Goal: Task Accomplishment & Management: Use online tool/utility

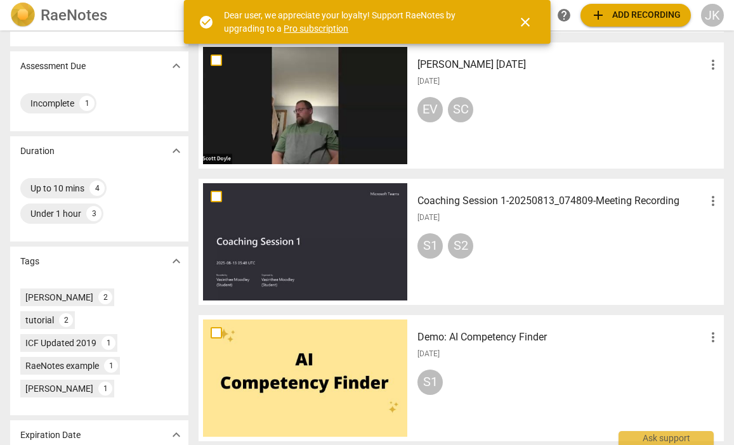
scroll to position [186, 0]
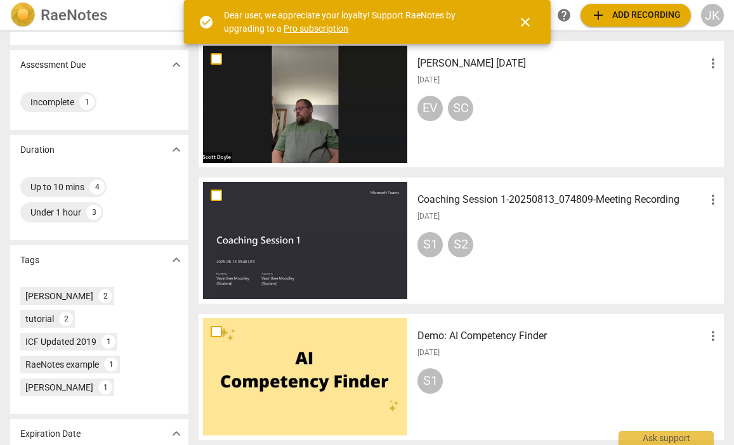
click at [305, 245] on div at bounding box center [305, 240] width 204 height 117
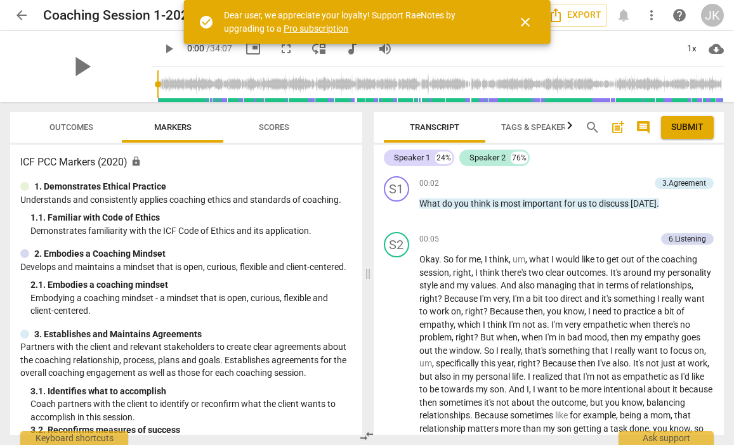
click at [79, 124] on span "Outcomes" at bounding box center [71, 127] width 44 height 10
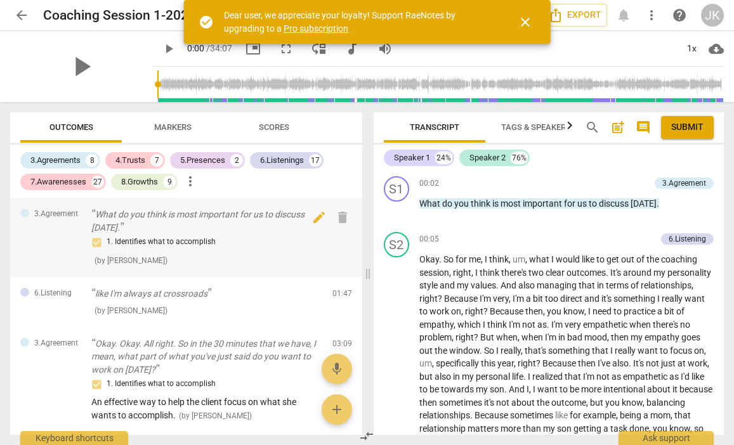
click at [145, 240] on div "1. Identifies what to accomplish" at bounding box center [206, 242] width 231 height 15
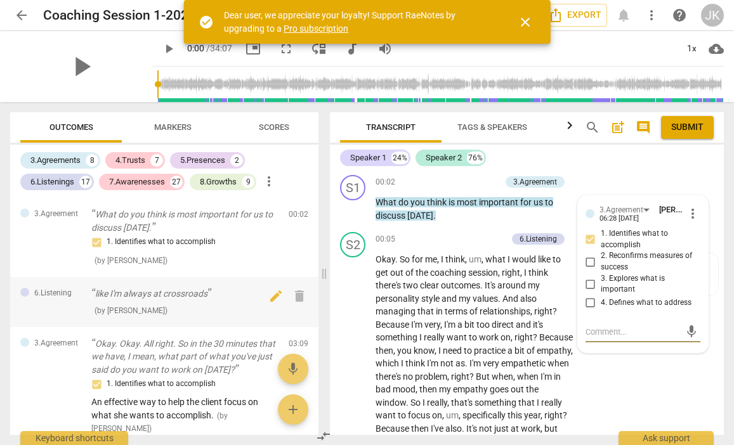
click at [142, 291] on p "like I'm always at crossroads" at bounding box center [184, 293] width 187 height 13
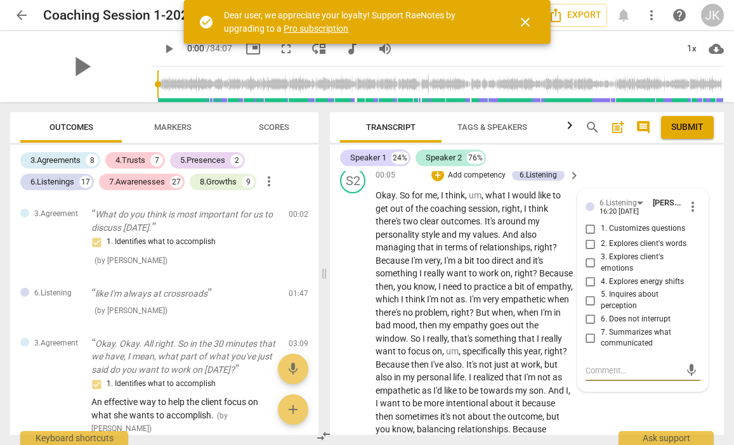
scroll to position [60, 0]
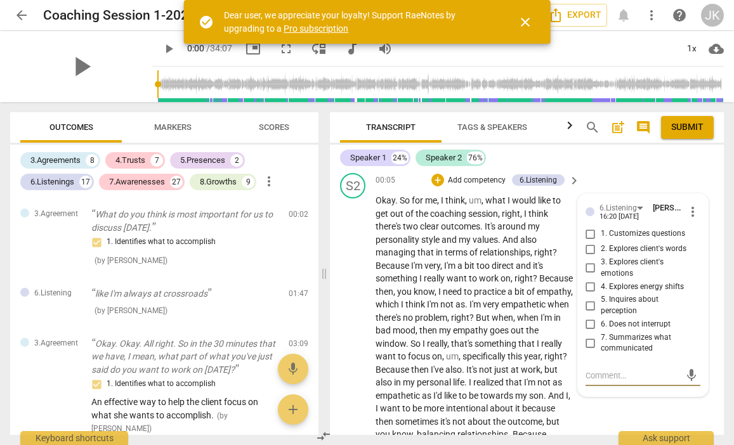
click at [589, 249] on input "2. Explores client's words" at bounding box center [591, 249] width 20 height 15
checkbox input "true"
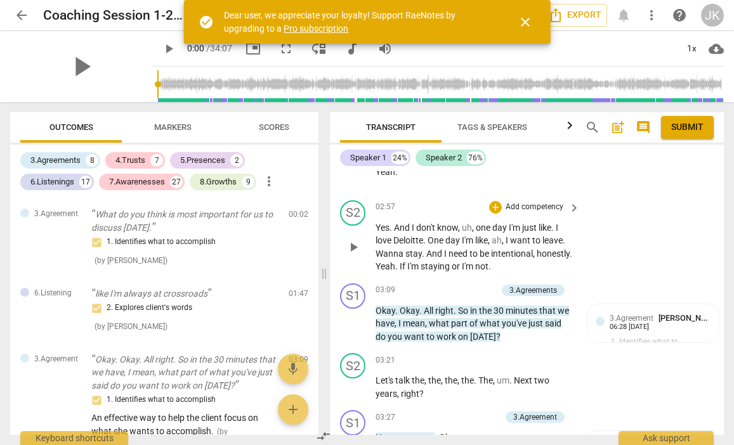
scroll to position [786, 0]
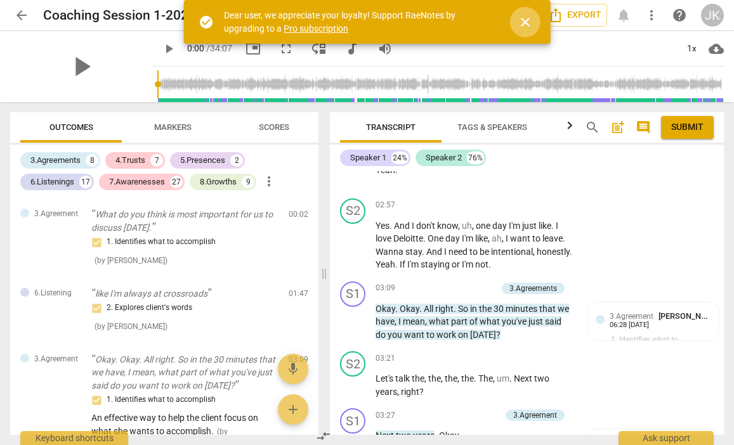
click at [520, 19] on span "close" at bounding box center [525, 22] width 15 height 15
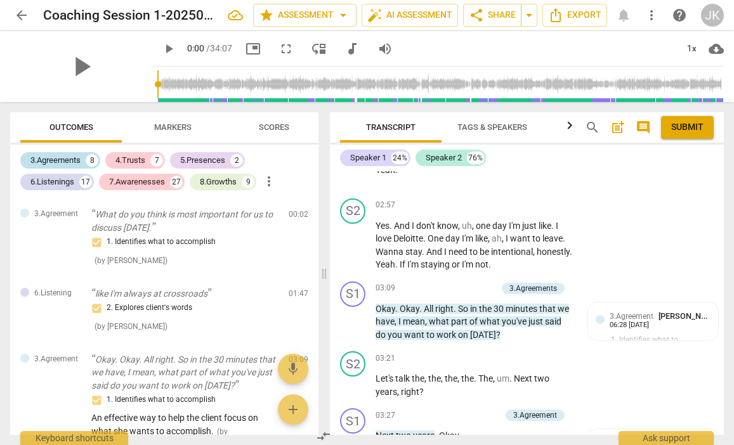
click at [65, 159] on div "3.Agreements" at bounding box center [55, 160] width 50 height 13
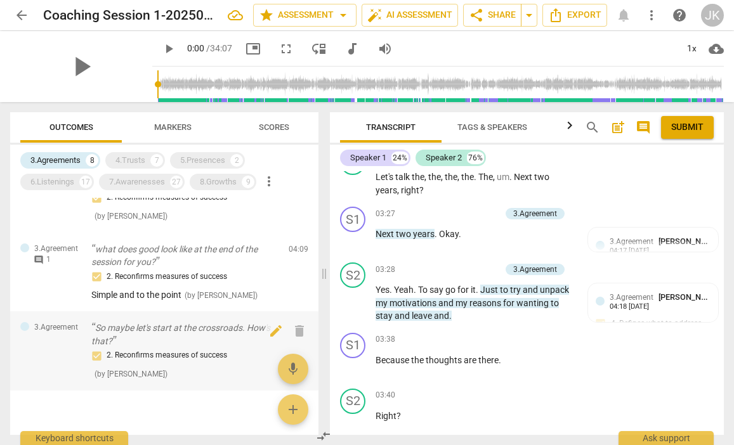
scroll to position [496, 0]
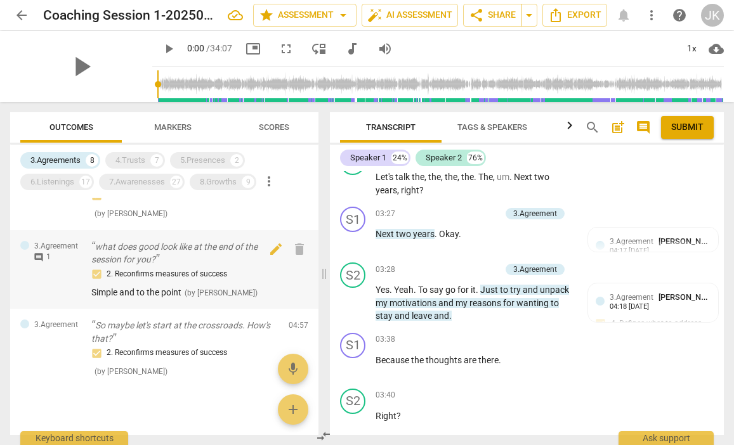
click at [178, 262] on p "what does good look like at the end of the session for you?" at bounding box center [184, 254] width 187 height 26
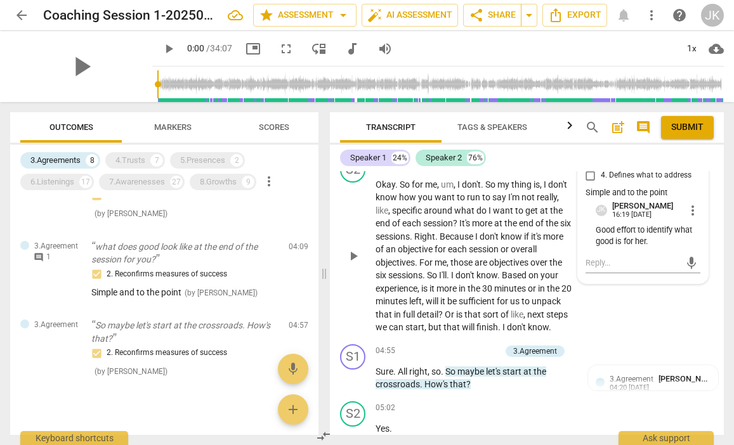
scroll to position [1500, 0]
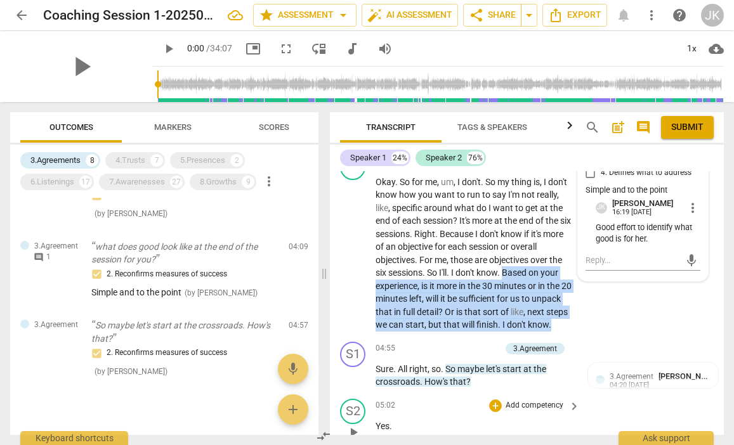
drag, startPoint x: 505, startPoint y: 260, endPoint x: 487, endPoint y: 393, distance: 134.4
click at [487, 393] on div "S1 play_arrow pause 00:02 + Add competency 3.Agreement keyboard_arrow_right Wha…" at bounding box center [527, 303] width 394 height 264
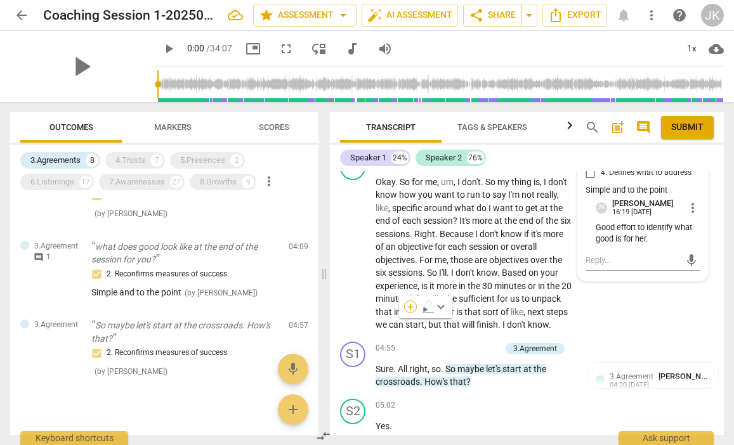
click at [408, 308] on div "+" at bounding box center [410, 307] width 13 height 13
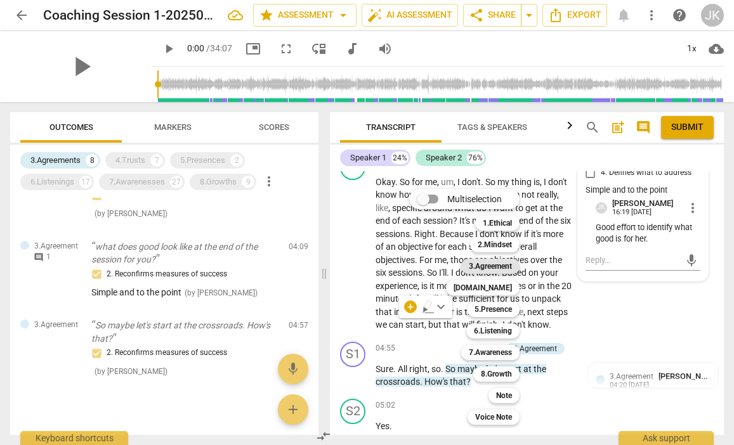
click at [482, 267] on b "3.Agreement" at bounding box center [490, 266] width 43 height 15
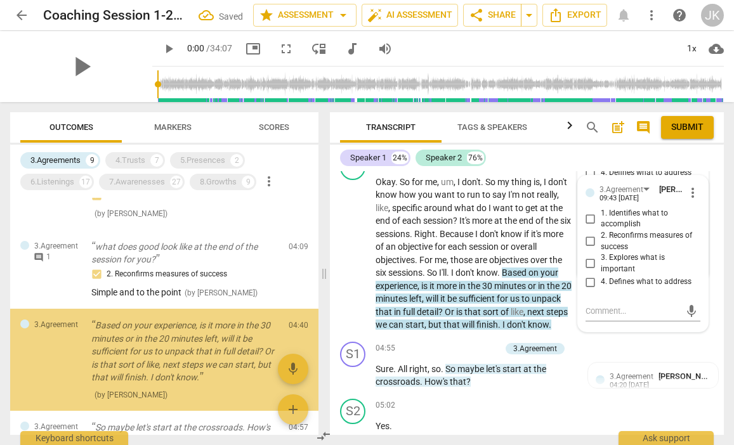
scroll to position [544, 0]
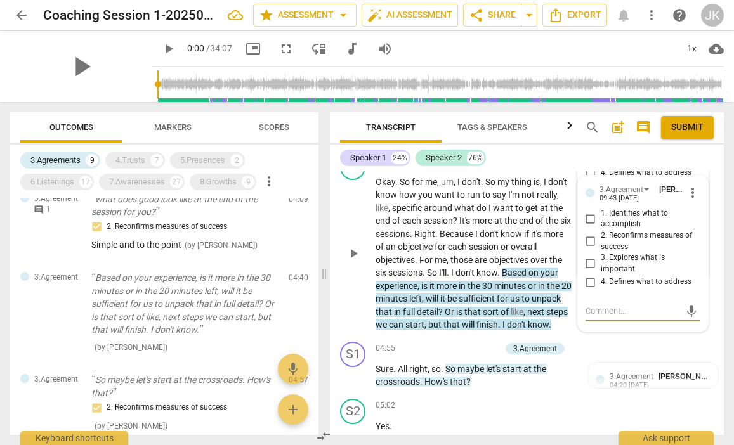
type textarea "Y"
type textarea "YO"
type textarea "YOu"
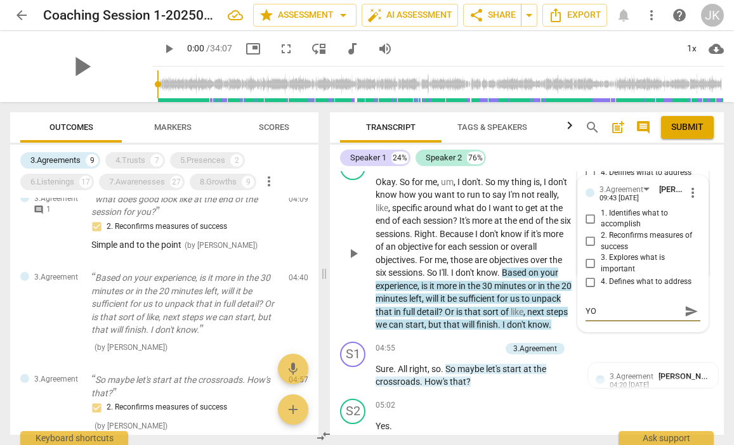
type textarea "YOu"
type textarea "YOur"
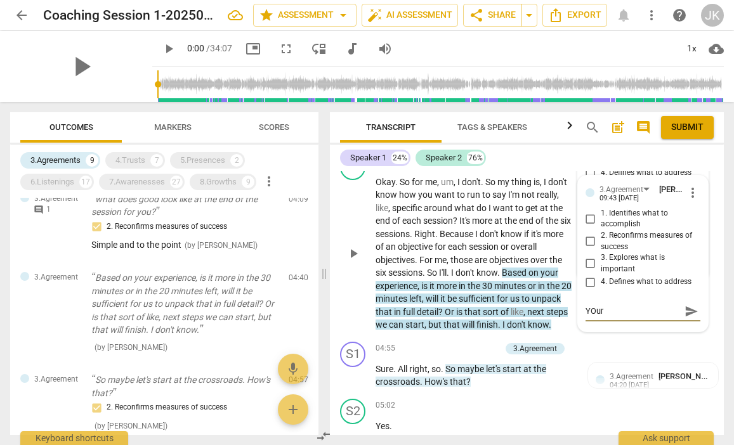
type textarea "YOur c"
type textarea "YOur co"
type textarea "YOur coa"
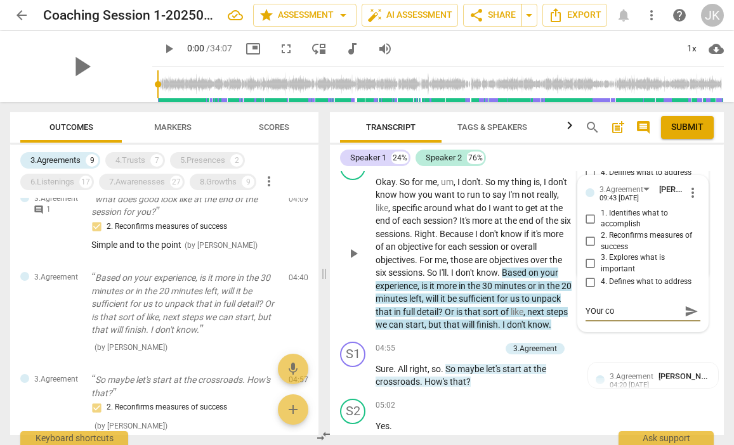
type textarea "YOur coa"
type textarea "YOur coac"
type textarea "YOur coach"
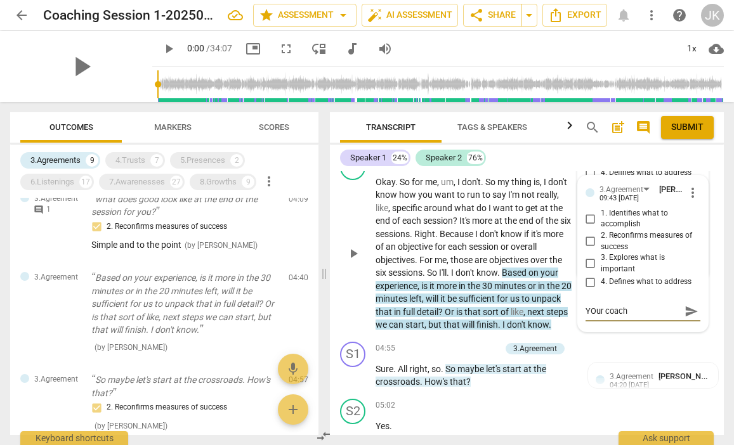
type textarea "YOur coache"
type textarea "YOur coachee"
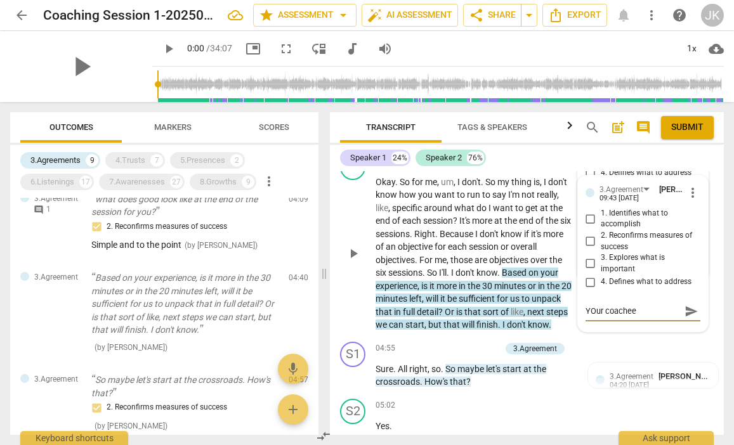
type textarea "YOur coachee"
type textarea "YOur coachee i"
type textarea "YOur coachee is"
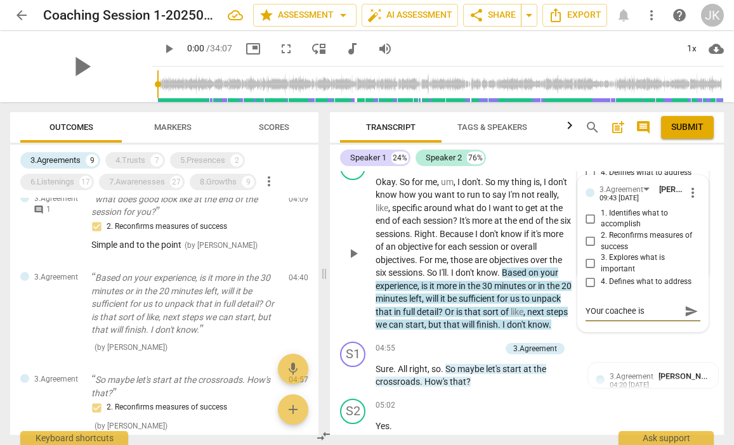
type textarea "YOur coachee i"
type textarea "YOur coachee"
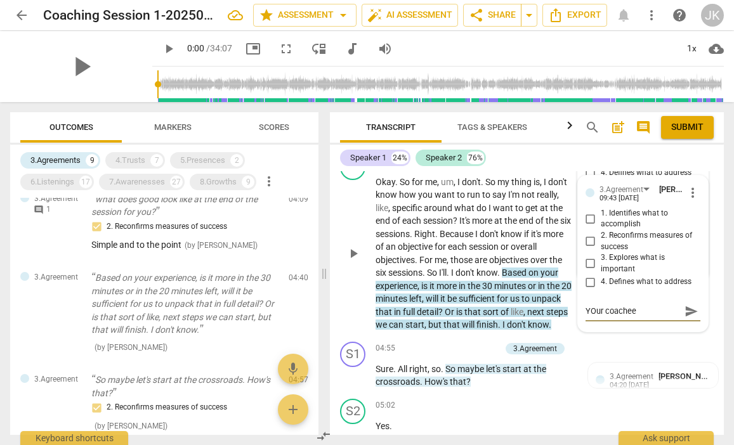
type textarea "YOur coachee"
type textarea "YOur coache"
type textarea "YOur coach"
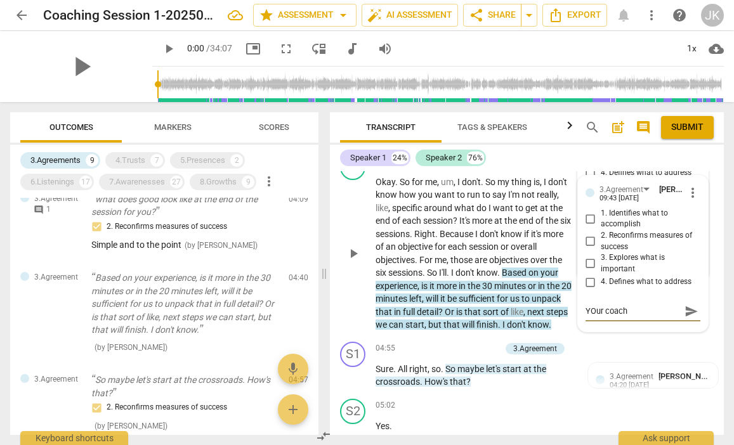
type textarea "YOur coac"
type textarea "YOur coa"
type textarea "YOur co"
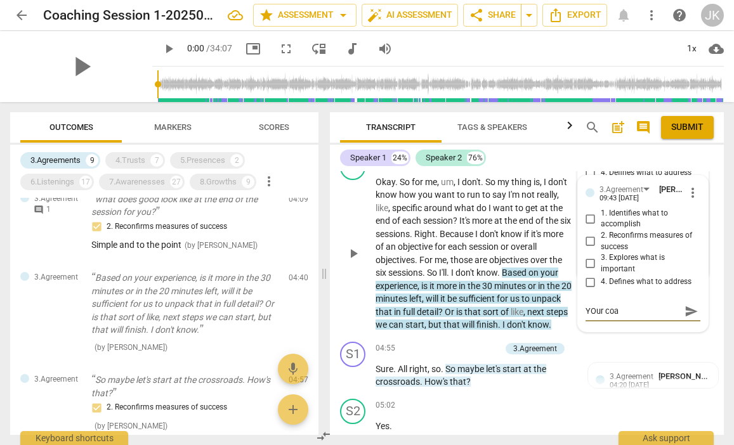
type textarea "YOur co"
type textarea "YOur c"
type textarea "YOur"
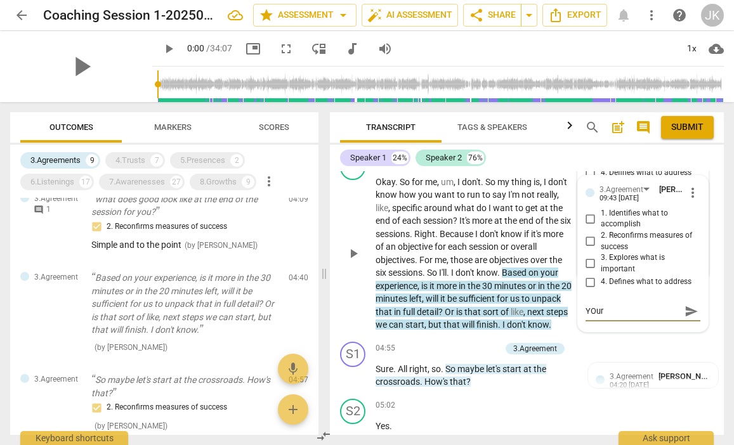
type textarea "YOur"
type textarea "YOu"
type textarea "YO"
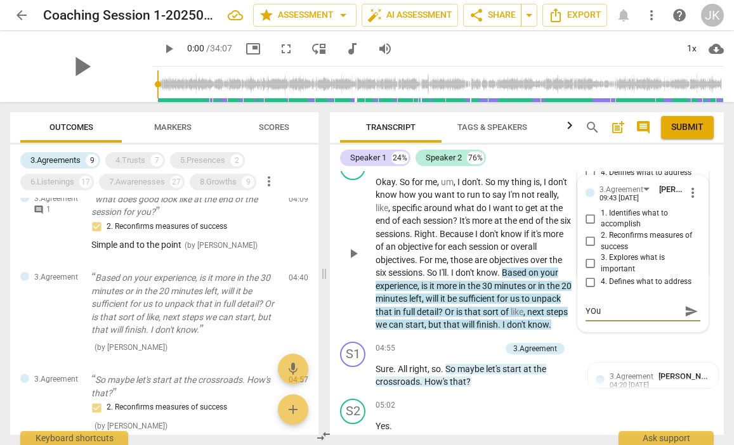
type textarea "YO"
type textarea "Y"
type textarea "Yo"
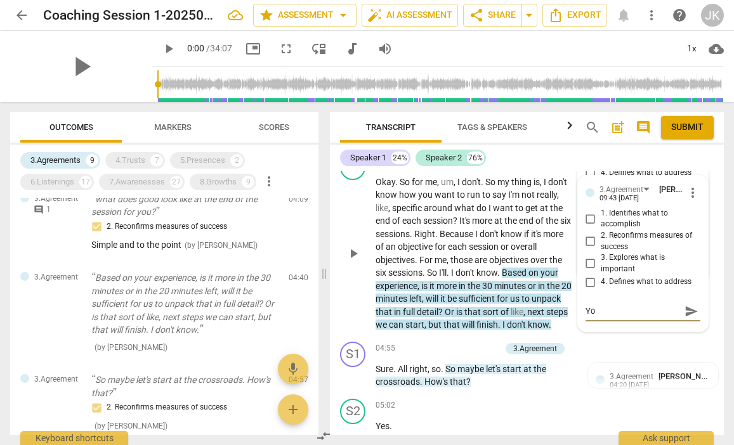
type textarea "You"
type textarea "Your"
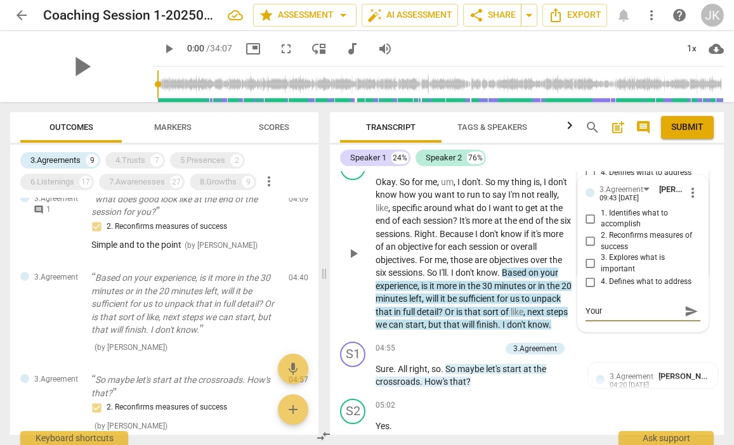
type textarea "Your"
type textarea "Your c"
type textarea "Your co"
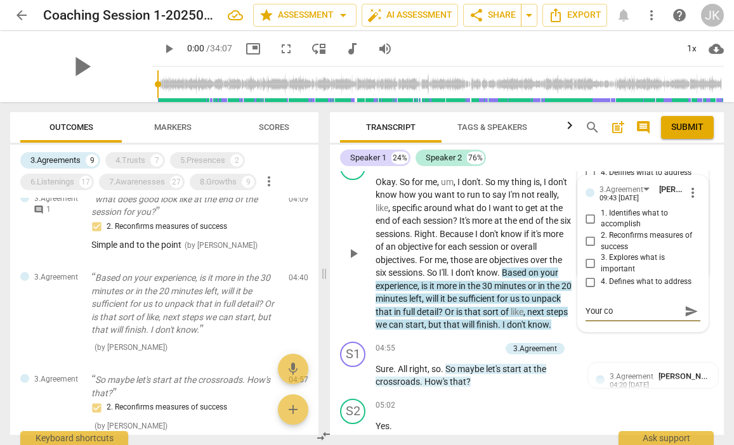
type textarea "Your coa"
type textarea "Your coac"
type textarea "Your coach"
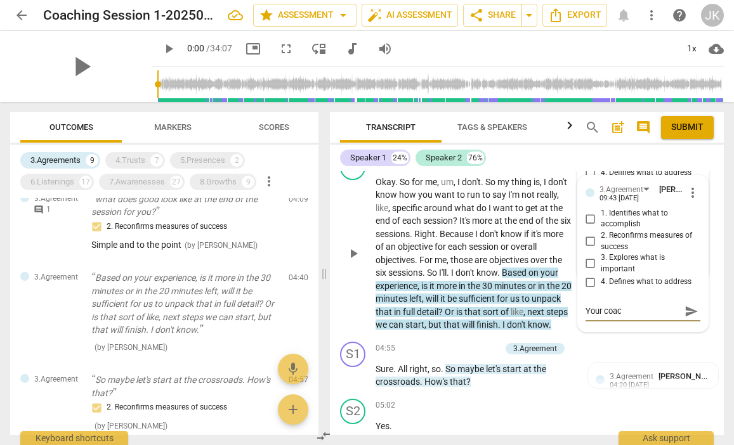
type textarea "Your coach"
type textarea "Your coache"
type textarea "Your coachee"
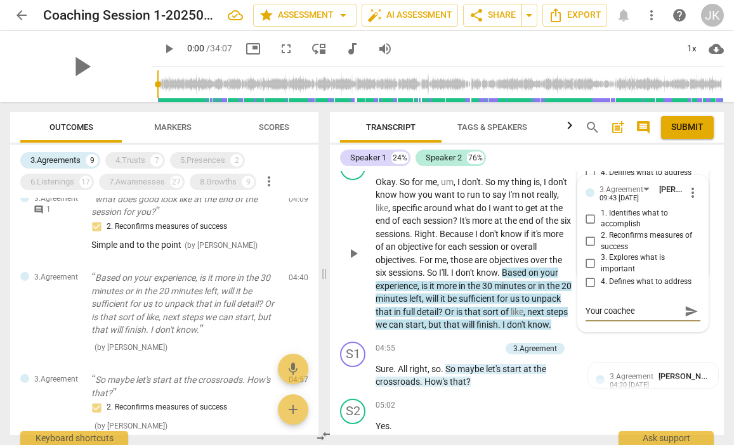
type textarea "Your coachee"
type textarea "Your coachee a"
type textarea "Your coachee as"
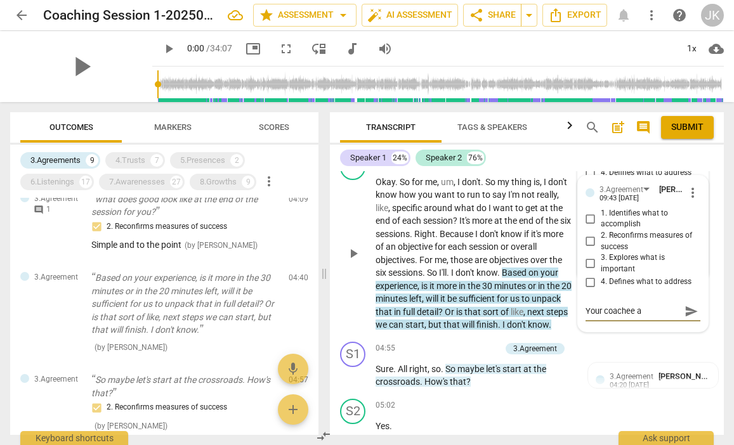
type textarea "Your coachee as"
type textarea "Your coachee ask"
type textarea "Your coachee asks"
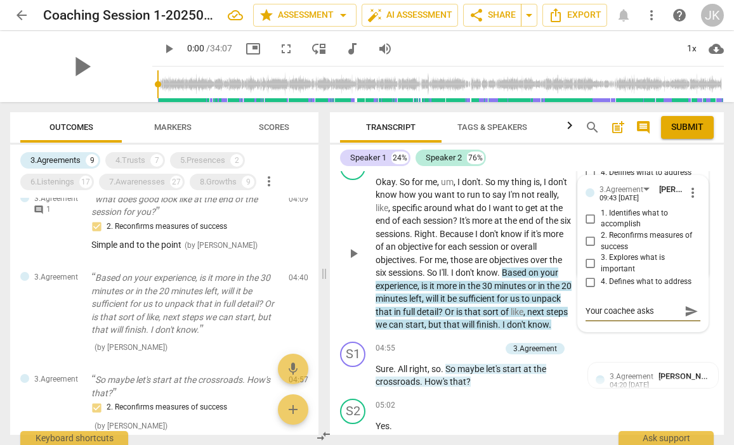
type textarea "Your coachee asks"
type textarea "Your coachee asks a"
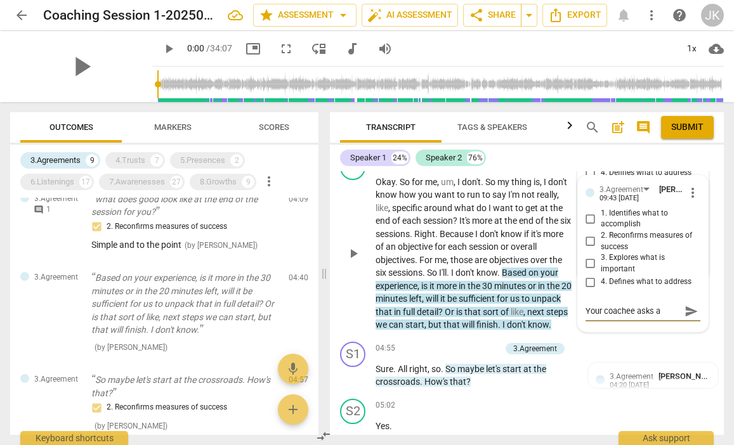
type textarea "Your coachee asks a"
type textarea "Your coachee asks a q"
type textarea "Your coachee asks a qu"
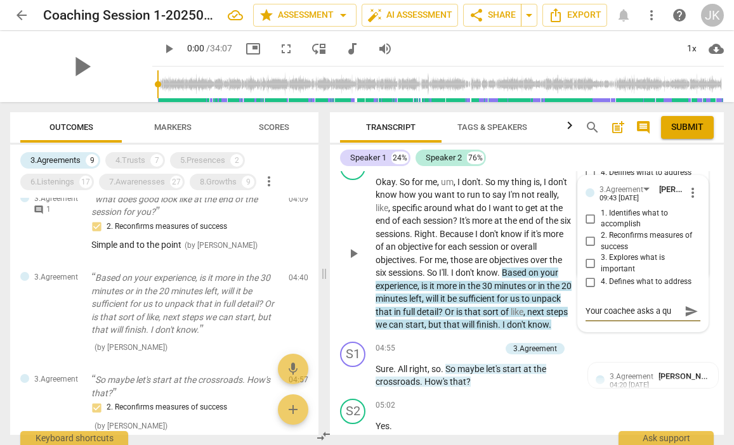
type textarea "Your coachee asks a que"
type textarea "Your coachee asks a ques"
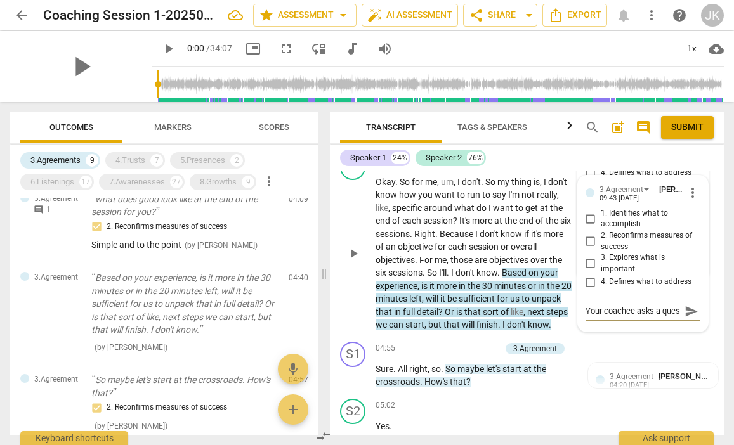
type textarea "Your coachee asks a quest"
type textarea "Your coachee asks a questi"
type textarea "Your coachee asks a questio"
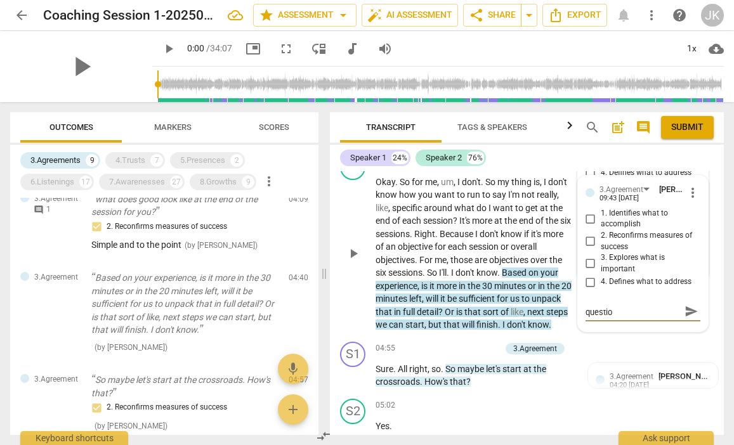
type textarea "Your coachee asks a question"
type textarea "Your coachee asks a question h"
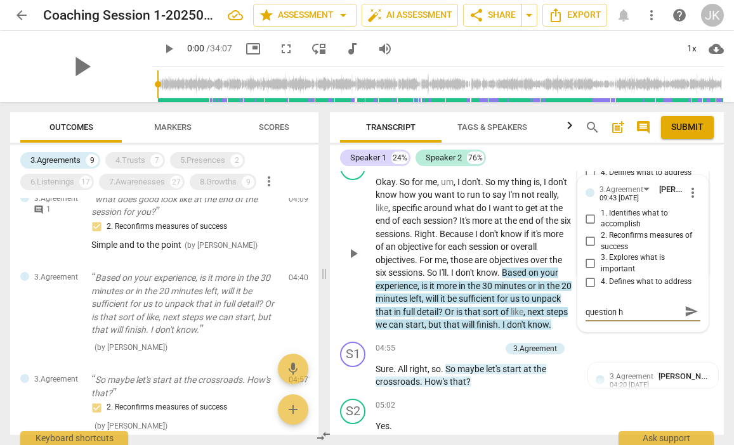
scroll to position [0, 0]
type textarea "Your coachee asks a question he"
type textarea "Your coachee asks a question her"
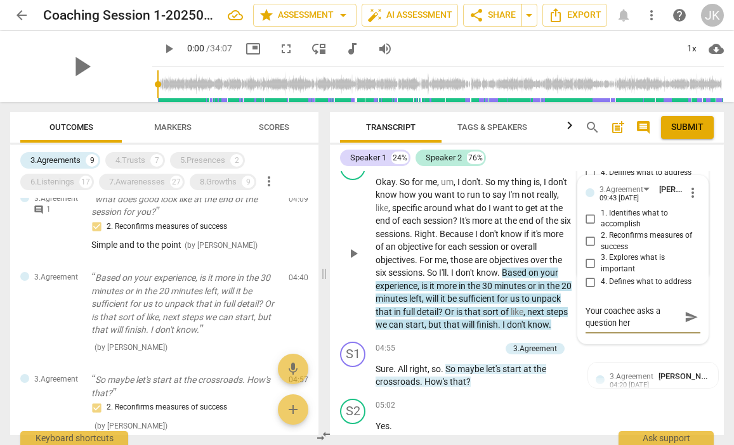
type textarea "Your coachee asks a question here"
type textarea "Your coachee asks a question here a"
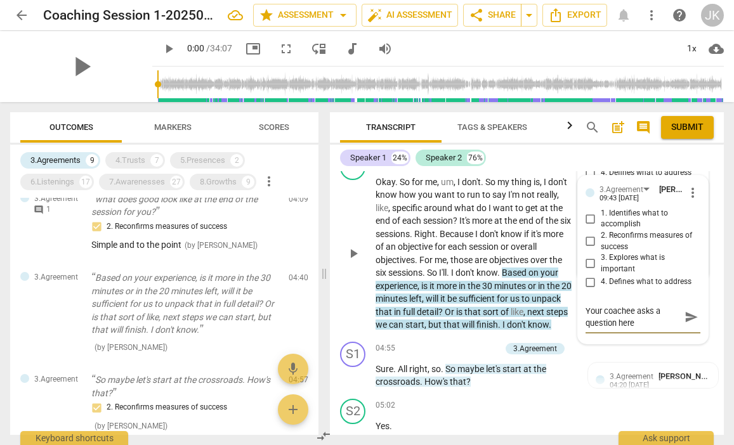
type textarea "Your coachee asks a question here a"
type textarea "Your coachee asks a question here ab"
type textarea "Your coachee asks a question here abo"
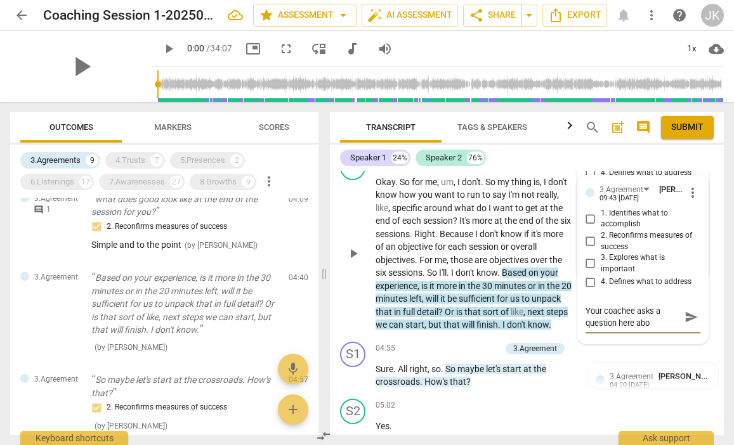
type textarea "Your coachee asks a question here abou"
type textarea "Your coachee asks a question here about"
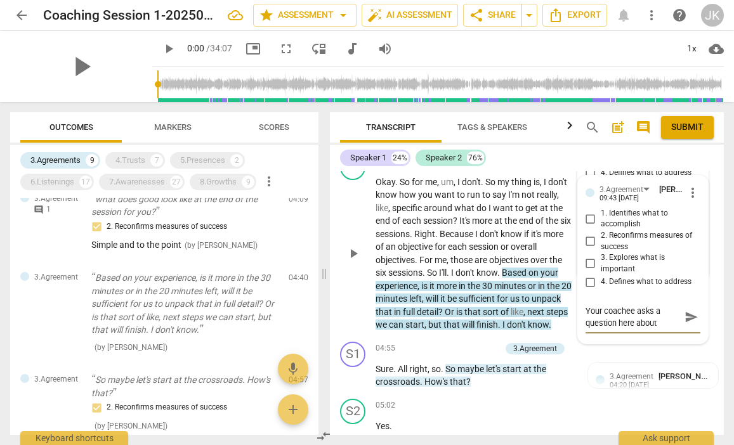
type textarea "Your coachee asks a question here about"
type textarea "Your coachee asks a question here about o"
type textarea "Your coachee asks a question here about ou"
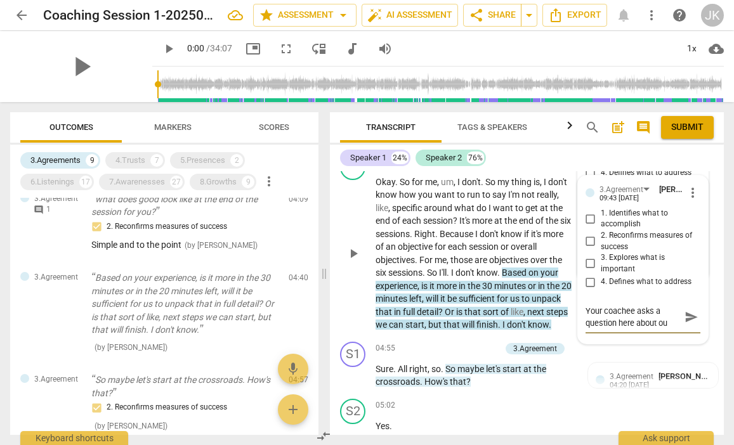
type textarea "Your coachee asks a question here about out"
type textarea "Your coachee asks a question here about outc"
type textarea "Your coachee asks a question here about outco"
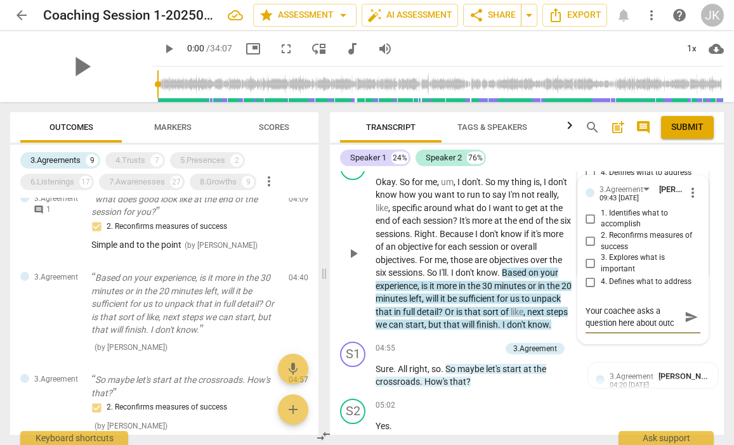
type textarea "Your coachee asks a question here about outco"
type textarea "Your coachee asks a question here about outcom"
type textarea "Your coachee asks a question here about outcome"
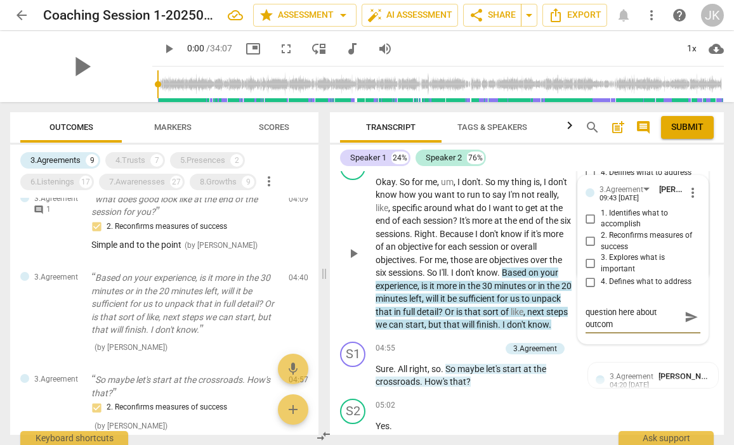
type textarea "Your coachee asks a question here about outcome"
type textarea "Your coachee asks a question here about outcomes"
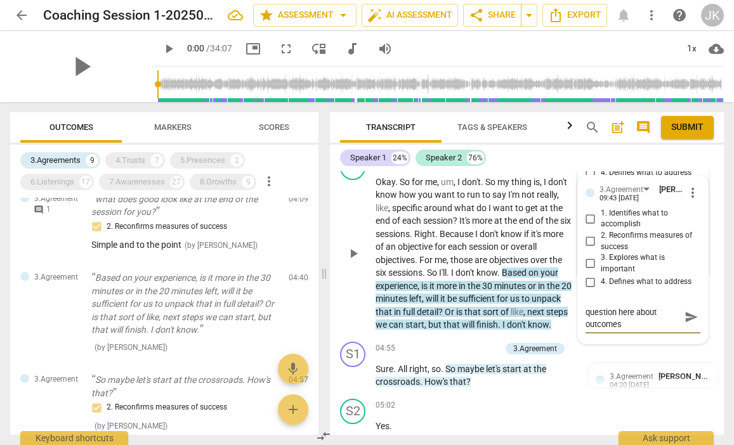
type textarea "Your coachee asks a question here about outcomes f"
type textarea "Your coachee asks a question here about outcomes fo"
type textarea "Your coachee asks a question here about outcomes for"
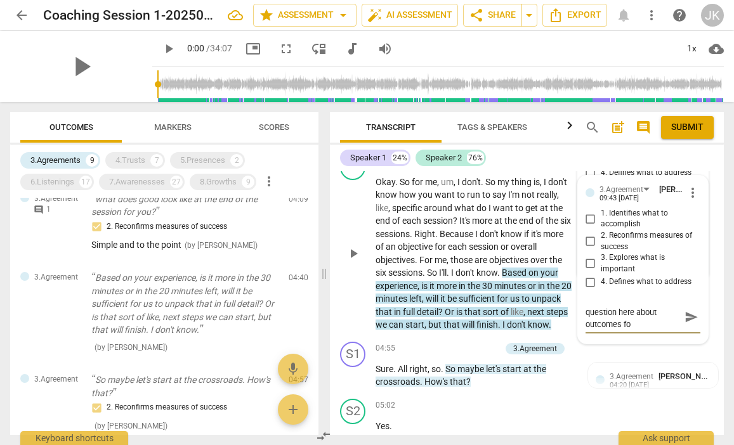
type textarea "Your coachee asks a question here about outcomes for"
type textarea "Your coachee asks a question here about outcomes for i"
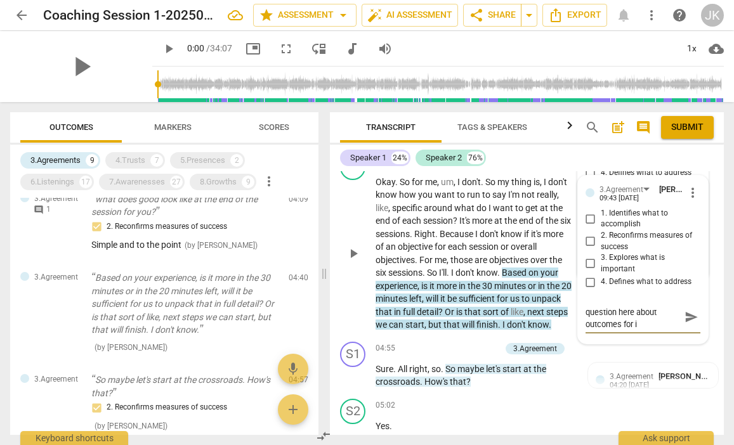
type textarea "Your coachee asks a question here about outcomes for in"
type textarea "Your coachee asks a question here about outcomes for ind"
type textarea "Your coachee asks a question here about outcomes for indi"
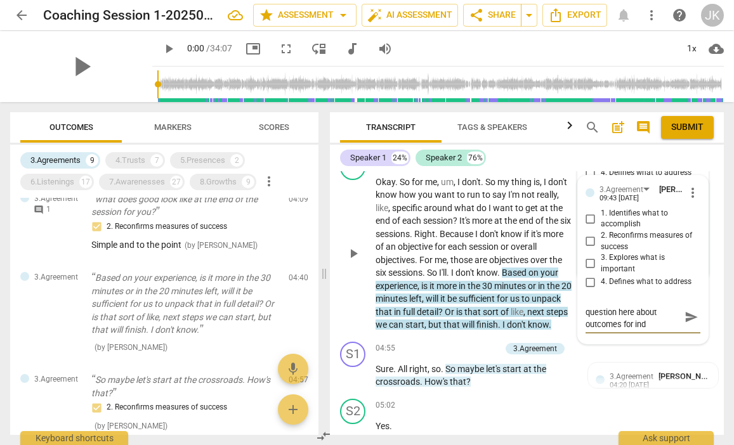
type textarea "Your coachee asks a question here about outcomes for indi"
type textarea "Your coachee asks a question here about outcomes for indiv"
type textarea "Your coachee asks a question here about outcomes for indivi"
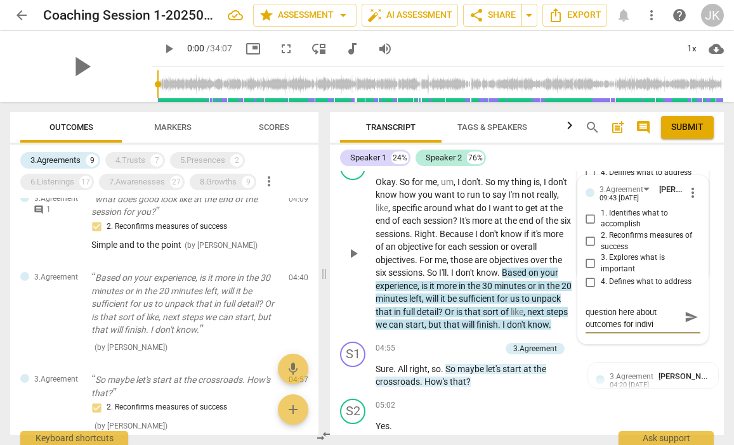
type textarea "Your coachee asks a question here about outcomes for individ"
type textarea "Your coachee asks a question here about outcomes for individu"
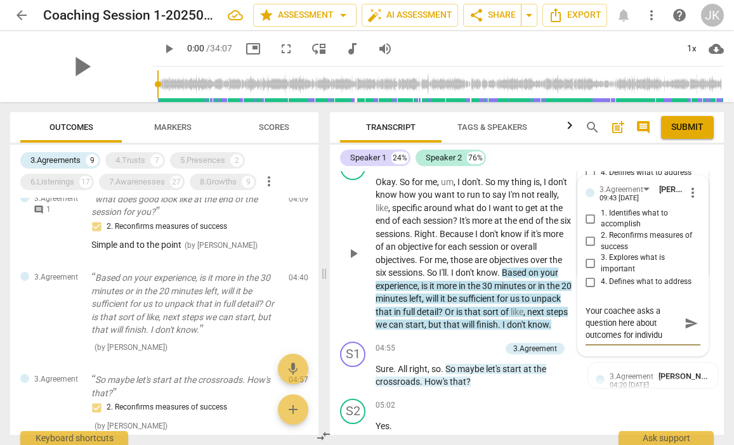
type textarea "Your coachee asks a question here about outcomes for individua"
type textarea "Your coachee asks a question here about outcomes for individual"
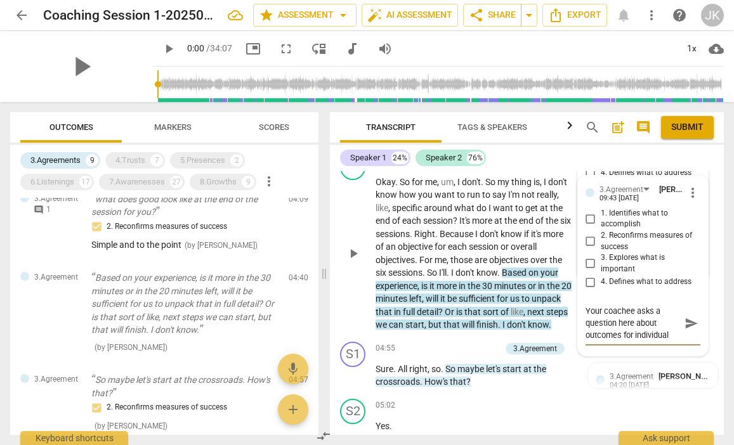
type textarea "Your coachee asks a question here about outcomes for individual"
type textarea "Your coachee asks a question here about outcomes for individual s"
type textarea "Your coachee asks a question here about outcomes for individual se"
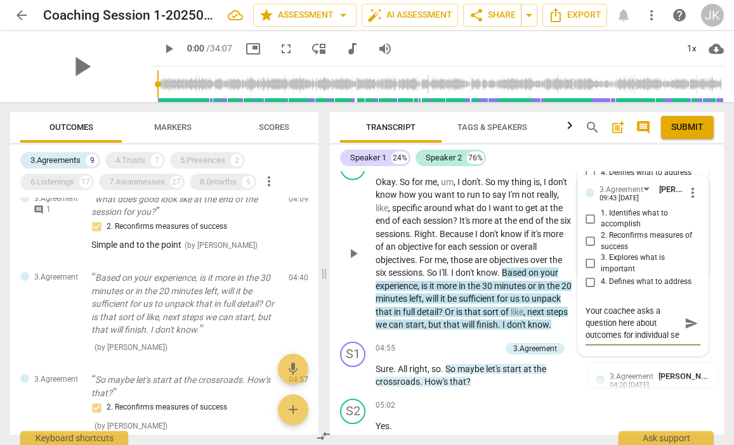
scroll to position [11, 0]
type textarea "Your coachee asks a question here about outcomes for individual ses"
type textarea "Your coachee asks a question here about outcomes for individual sess"
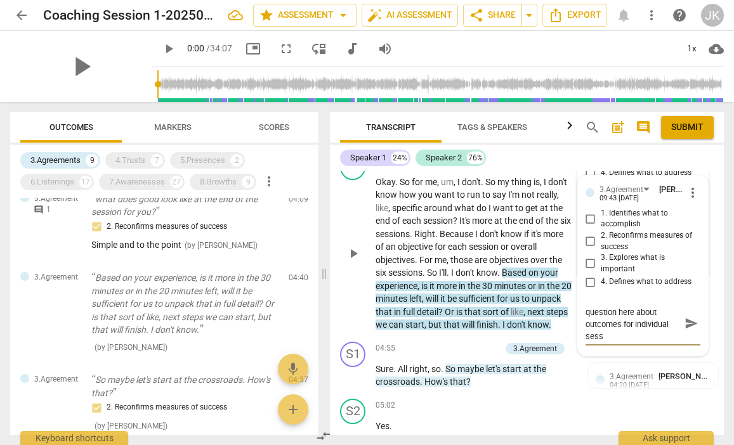
type textarea "Your coachee asks a question here about outcomes for individual sessi"
type textarea "Your coachee asks a question here about outcomes for individual sessio"
type textarea "Your coachee asks a question here about outcomes for individual session"
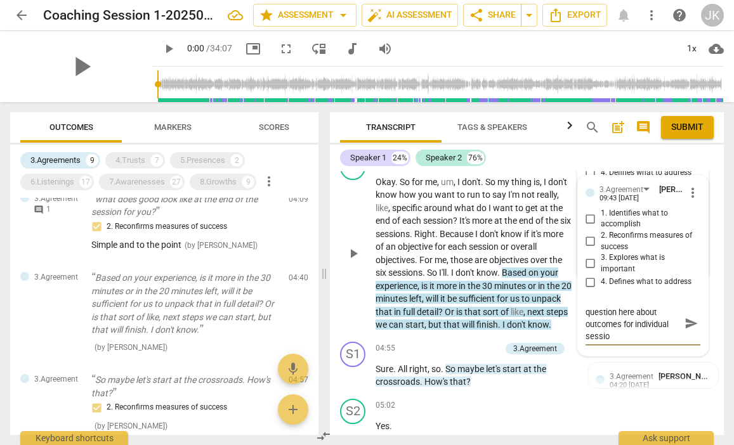
type textarea "Your coachee asks a question here about outcomes for individual session"
type textarea "Your coachee asks a question here about outcomes for individual sessions"
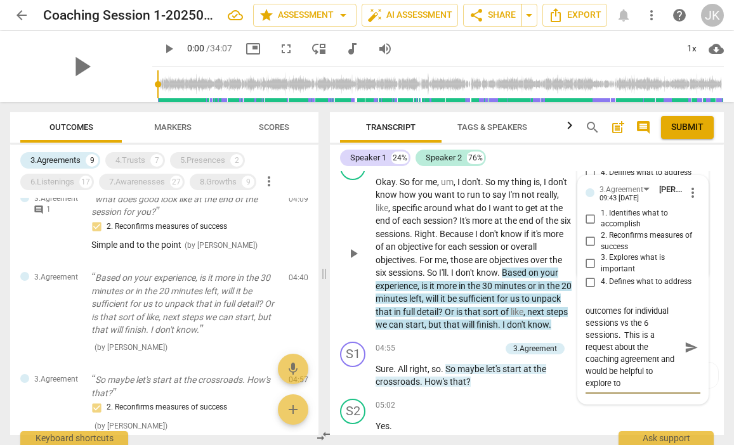
scroll to position [24, 0]
click at [689, 341] on span "send" at bounding box center [692, 348] width 14 height 14
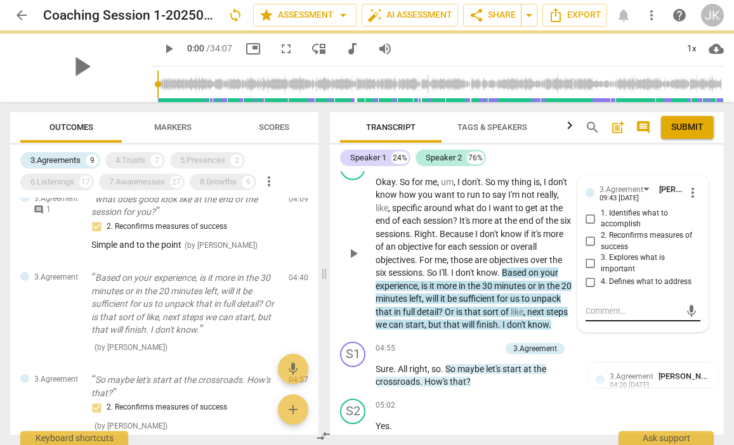
scroll to position [0, 0]
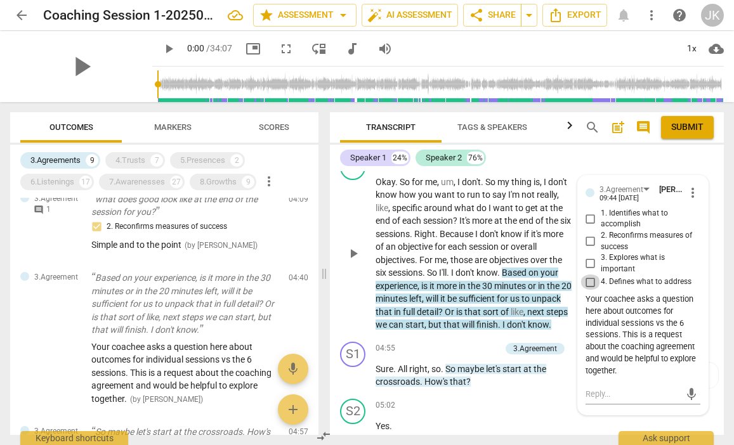
click at [589, 275] on input "4. Defines what to address" at bounding box center [591, 282] width 20 height 15
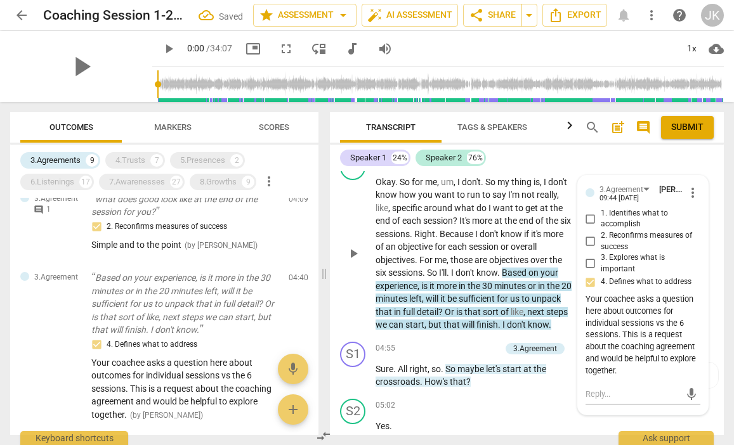
click at [590, 275] on input "4. Defines what to address" at bounding box center [591, 282] width 20 height 15
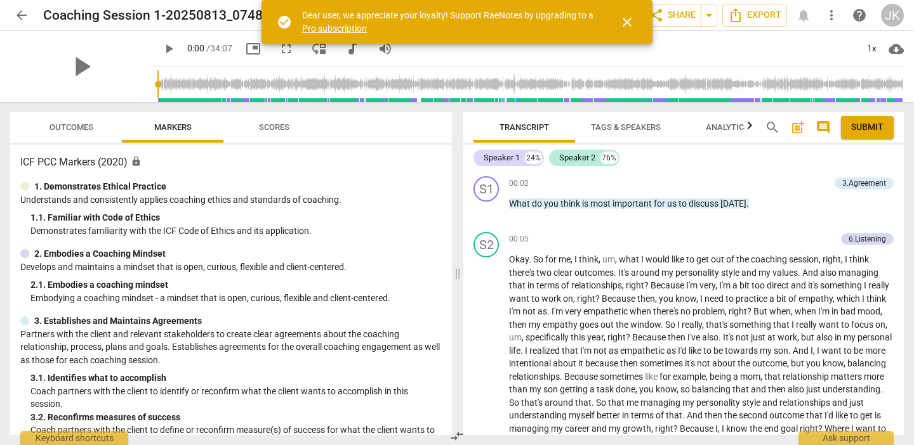
click at [67, 124] on span "Outcomes" at bounding box center [71, 127] width 44 height 10
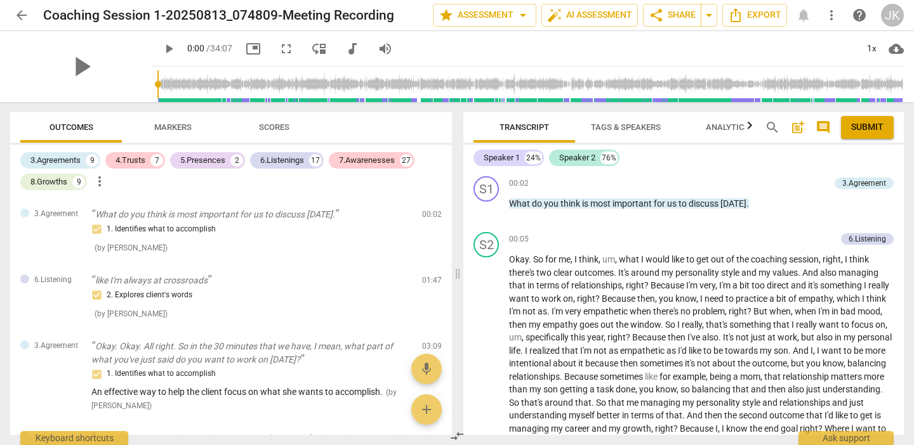
click at [164, 122] on span "Markers" at bounding box center [172, 127] width 37 height 10
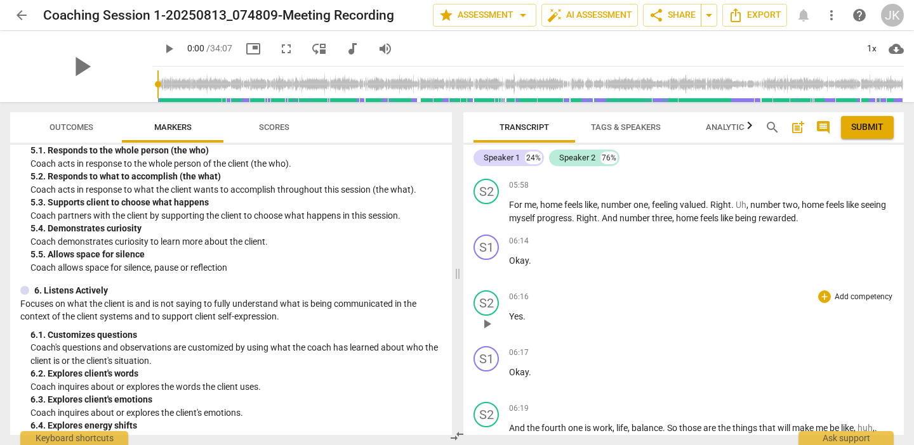
scroll to position [1686, 0]
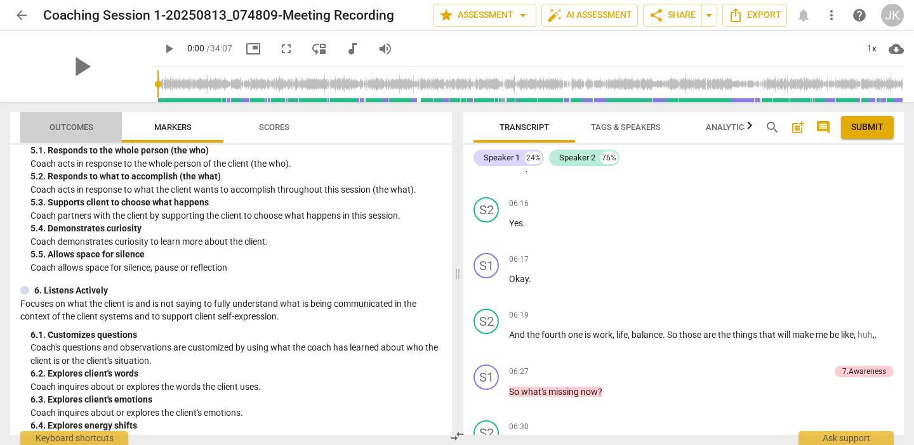
click at [81, 126] on span "Outcomes" at bounding box center [71, 127] width 44 height 10
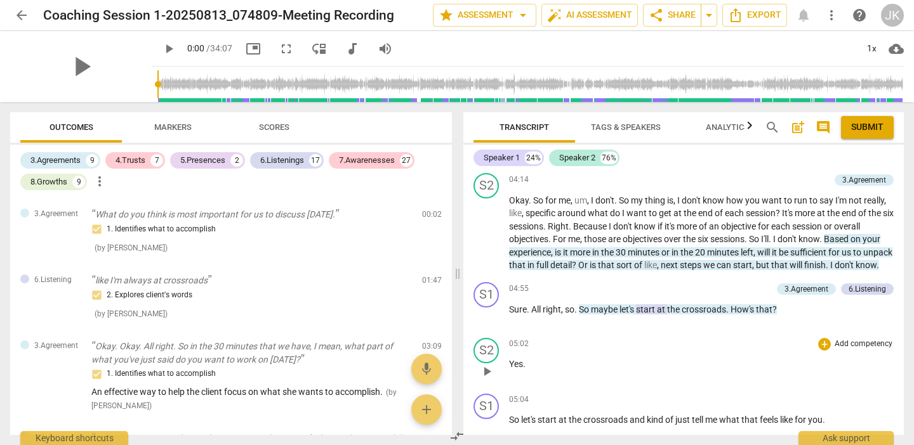
scroll to position [1058, 0]
click at [620, 197] on span "So" at bounding box center [625, 202] width 12 height 10
click at [485, 227] on span "play_arrow" at bounding box center [486, 234] width 15 height 15
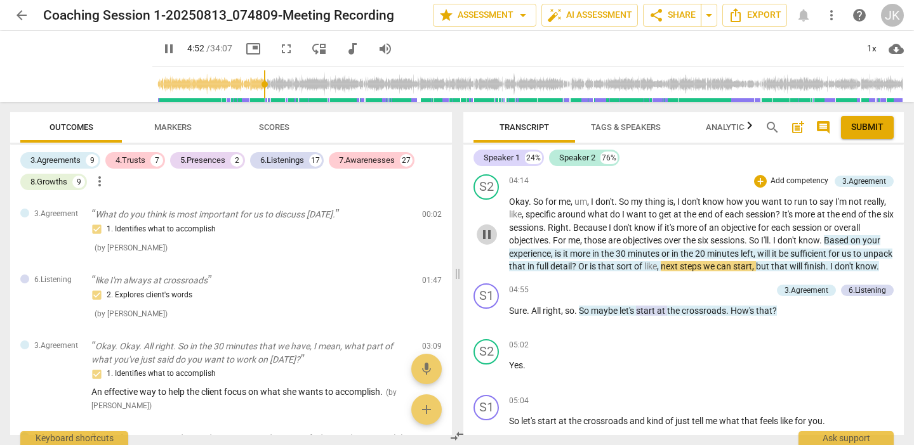
click at [487, 227] on span "pause" at bounding box center [486, 234] width 15 height 15
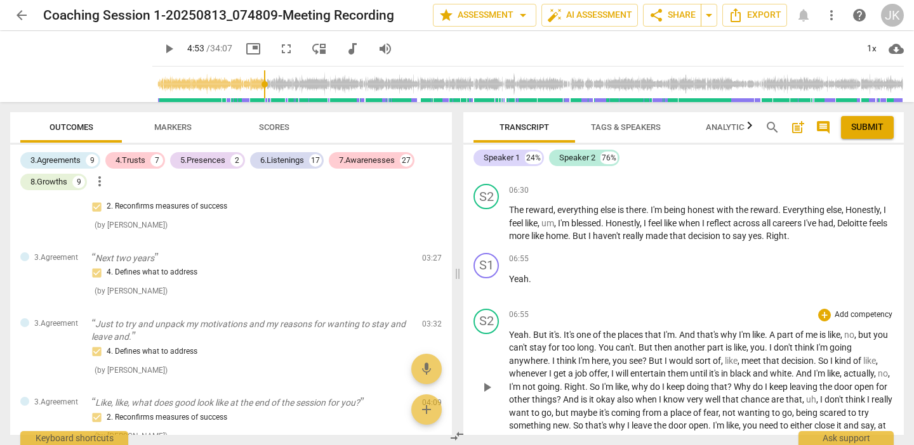
scroll to position [1807, 0]
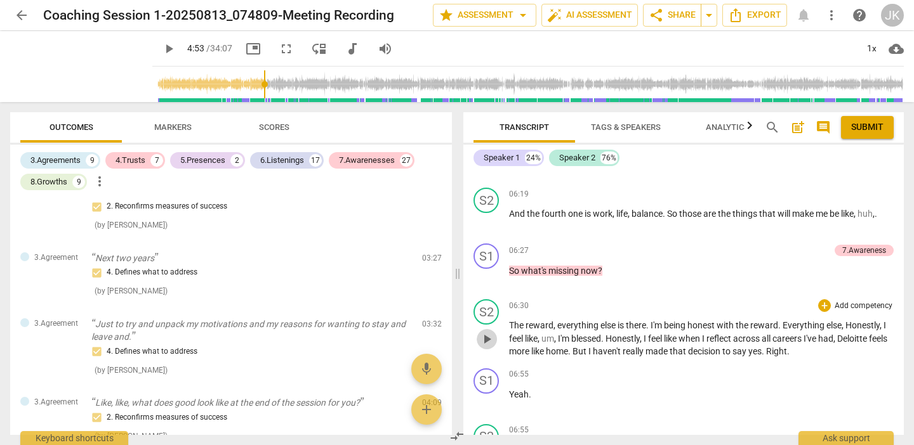
click at [487, 338] on span "play_arrow" at bounding box center [486, 339] width 15 height 15
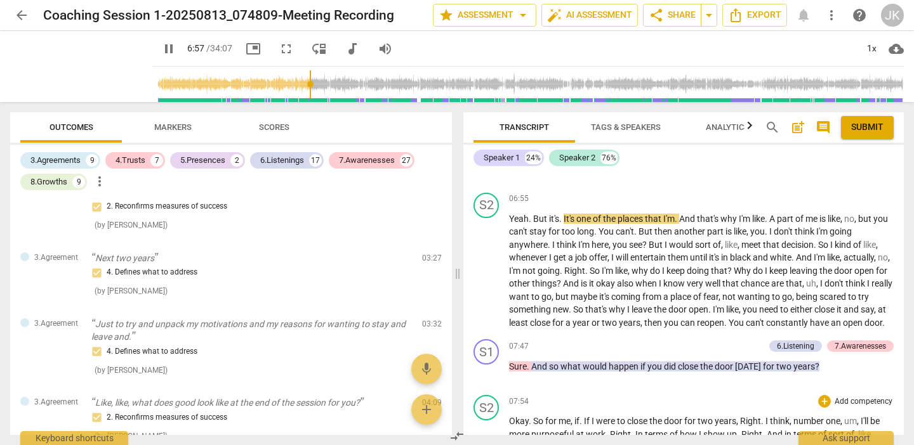
scroll to position [2036, 0]
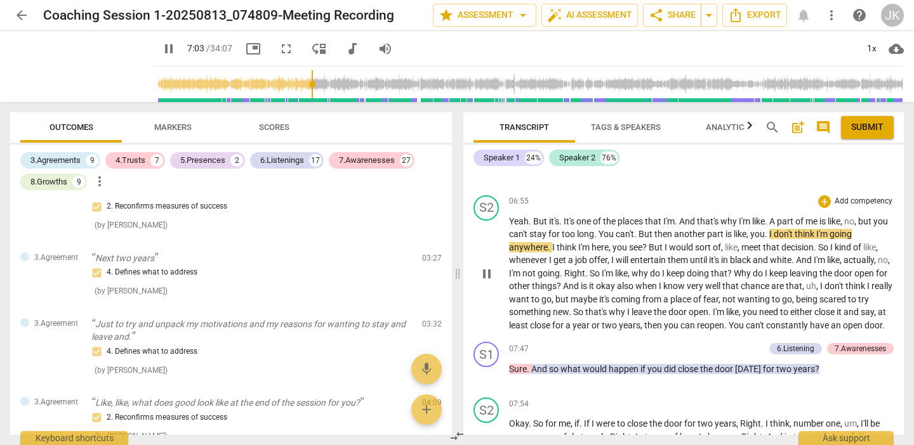
drag, startPoint x: 487, startPoint y: 275, endPoint x: 482, endPoint y: 320, distance: 45.3
click at [482, 320] on div "play_arrow pause" at bounding box center [493, 275] width 32 height 108
click at [585, 308] on span "So" at bounding box center [579, 312] width 12 height 10
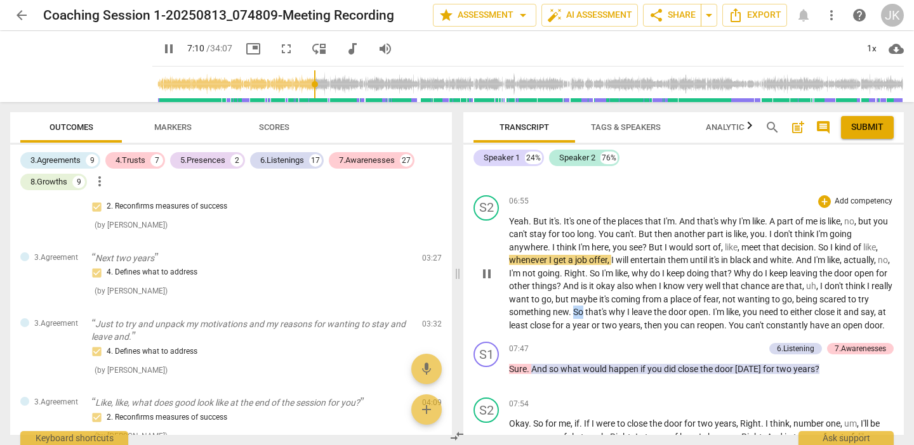
click at [585, 308] on span "So" at bounding box center [579, 312] width 12 height 10
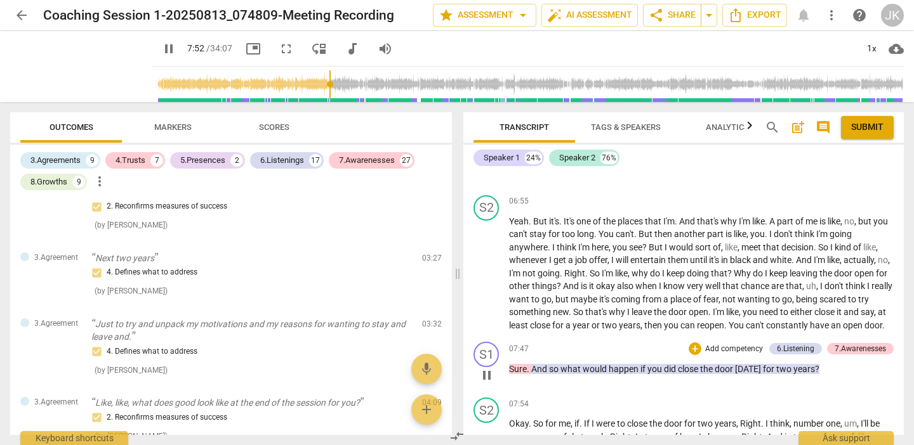
click at [485, 378] on span "pause" at bounding box center [486, 375] width 15 height 15
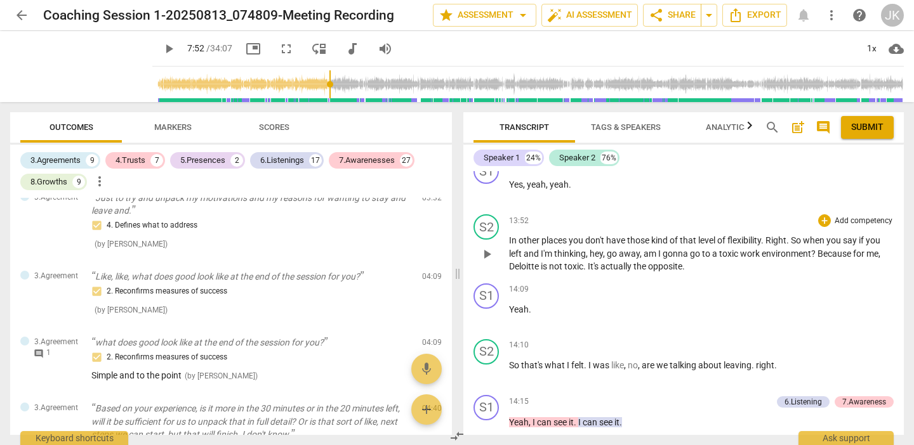
scroll to position [4710, 0]
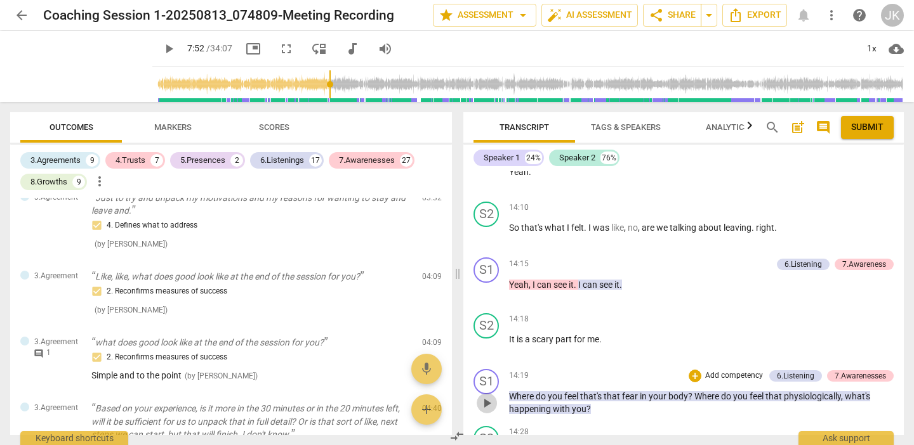
click at [486, 396] on span "play_arrow" at bounding box center [486, 403] width 15 height 15
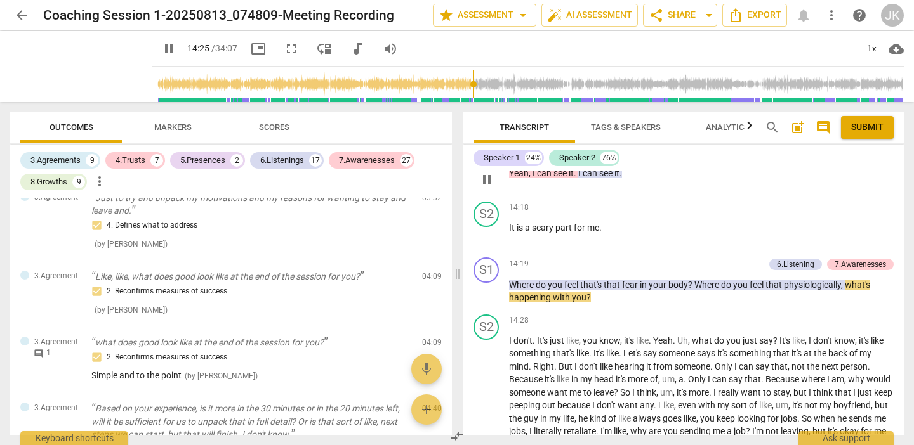
scroll to position [4865, 0]
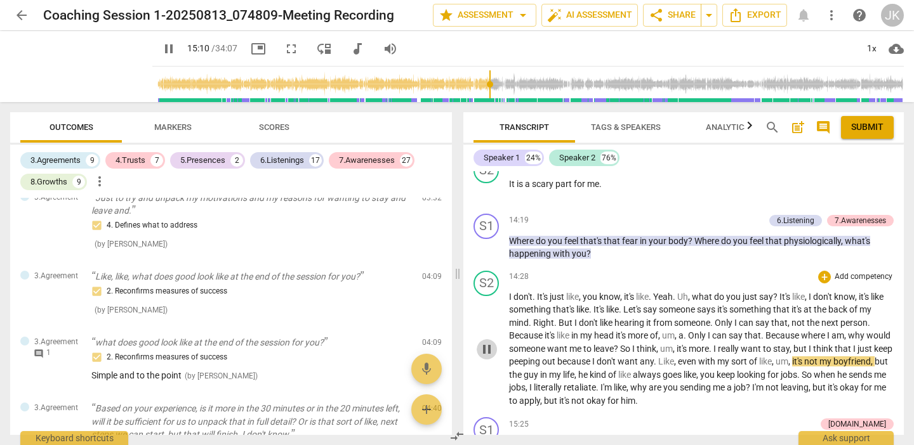
click at [484, 342] on span "pause" at bounding box center [486, 349] width 15 height 15
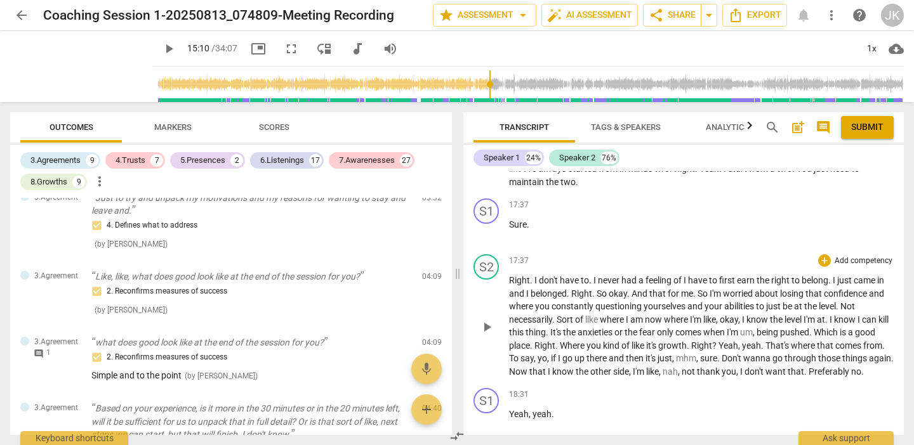
scroll to position [6196, 0]
click at [563, 325] on span "It's" at bounding box center [556, 330] width 13 height 10
click at [484, 317] on span "play_arrow" at bounding box center [486, 324] width 15 height 15
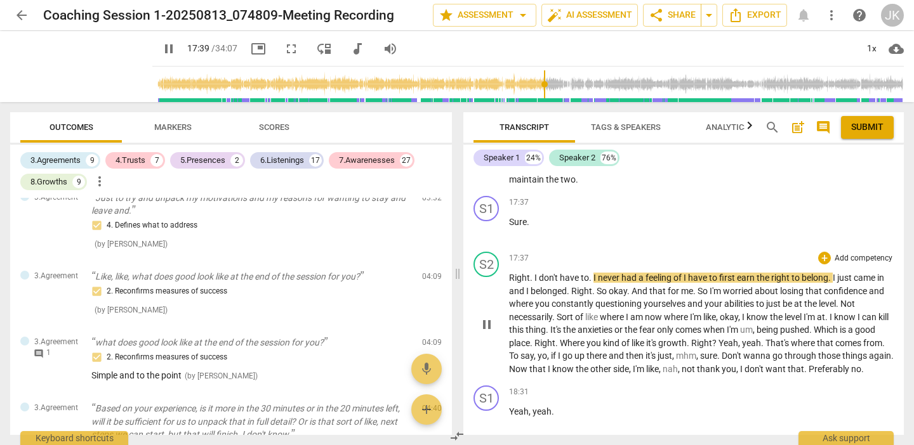
click at [550, 325] on span "." at bounding box center [548, 330] width 4 height 10
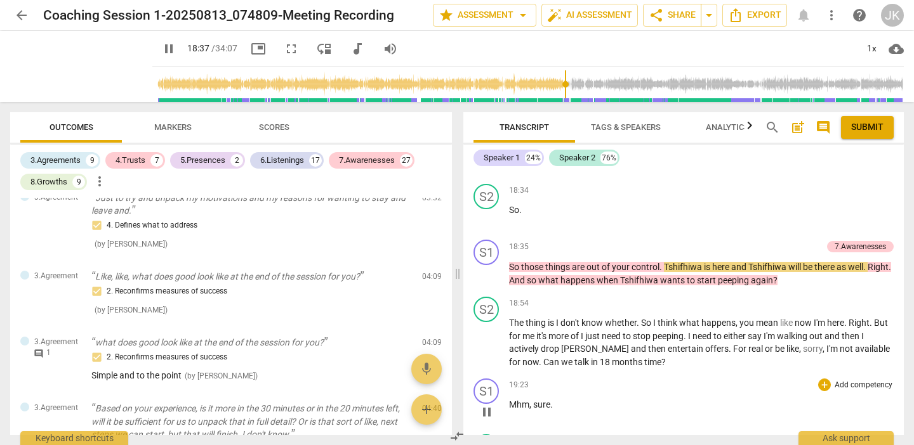
scroll to position [6451, 0]
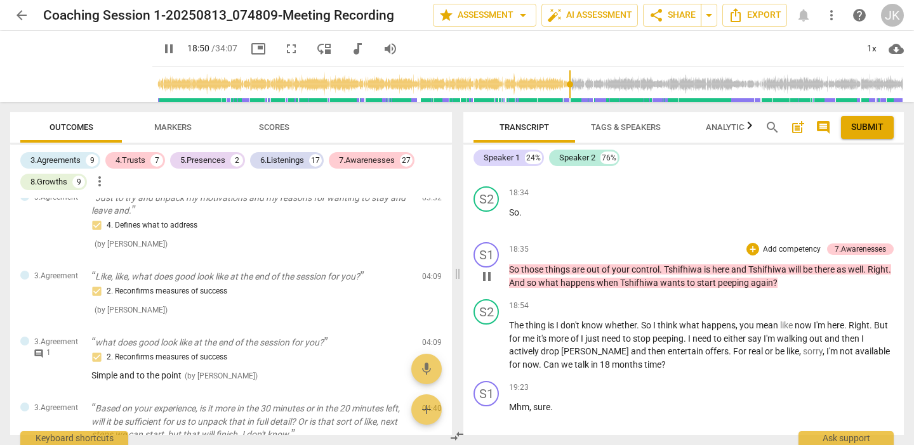
click at [488, 272] on span "pause" at bounding box center [486, 276] width 15 height 15
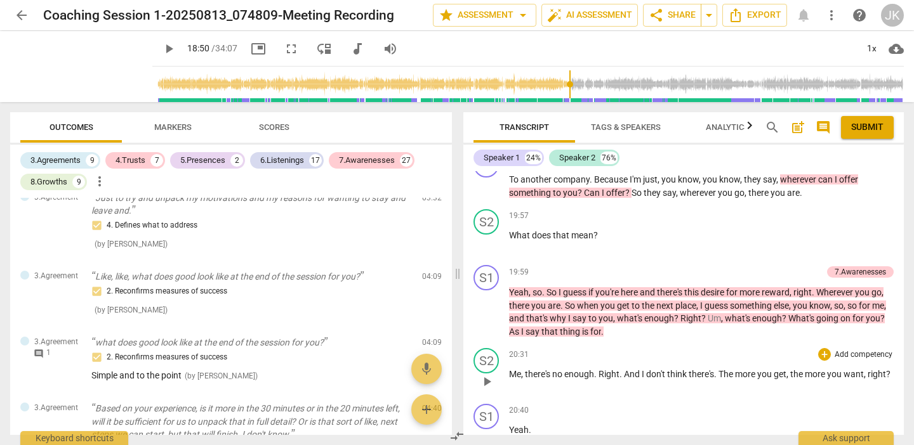
scroll to position [6909, 0]
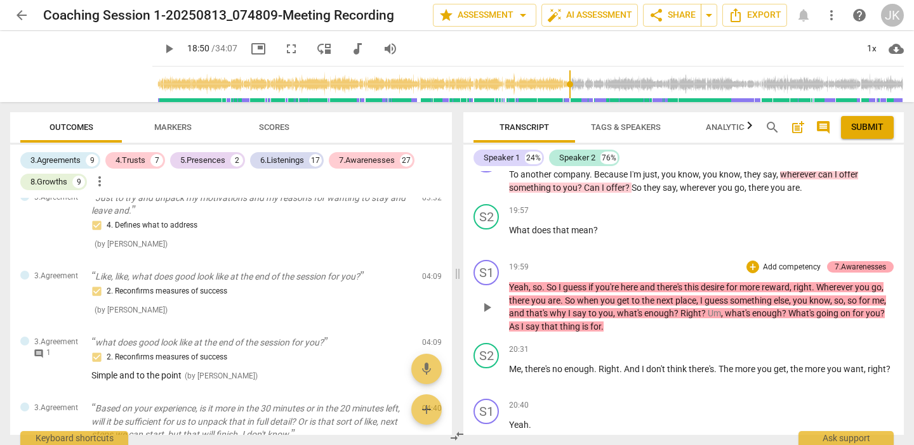
click at [852, 261] on div "7.Awarenesses" at bounding box center [859, 266] width 51 height 11
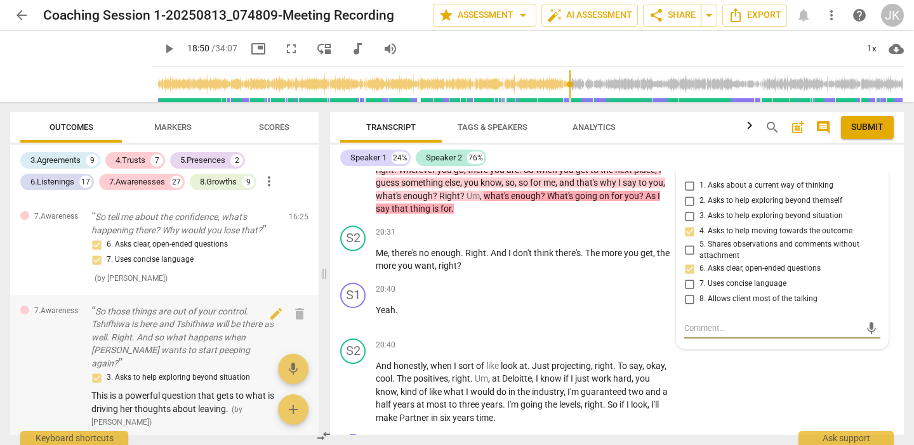
scroll to position [3838, 0]
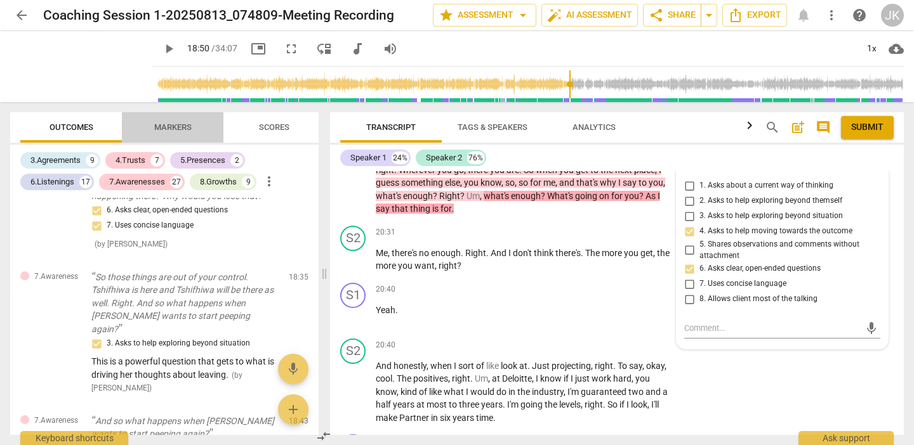
click at [178, 129] on span "Markers" at bounding box center [172, 127] width 37 height 10
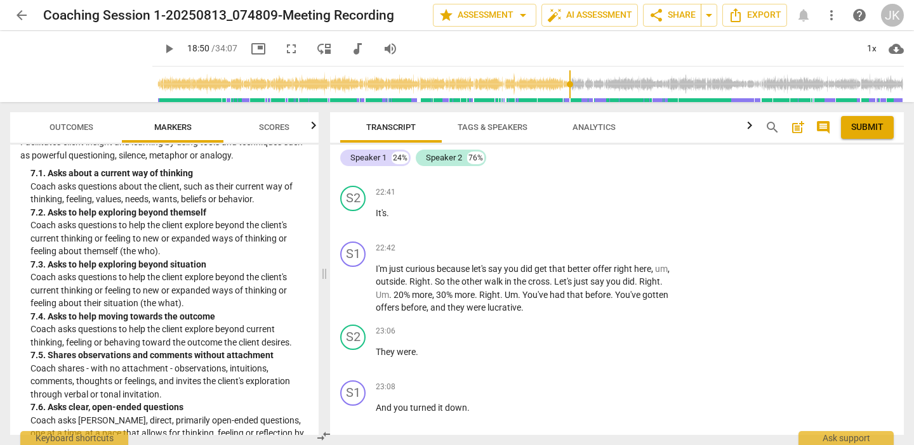
scroll to position [8504, 0]
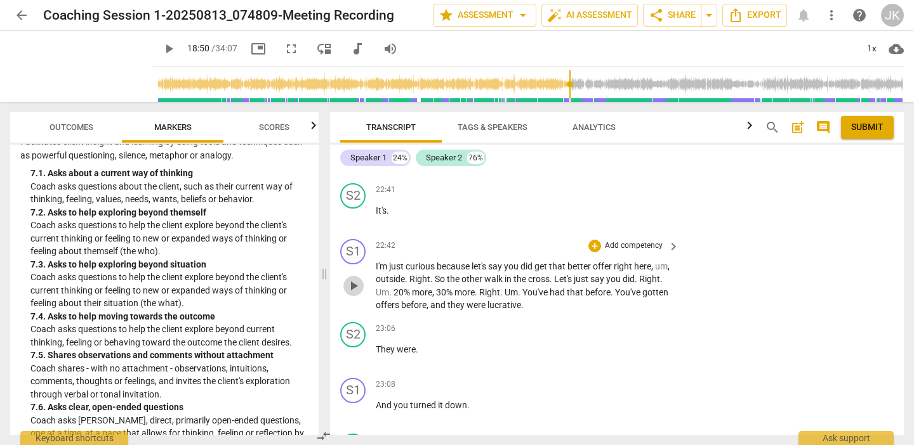
click at [346, 279] on span "play_arrow" at bounding box center [353, 286] width 15 height 15
click at [352, 279] on span "pause" at bounding box center [353, 286] width 15 height 15
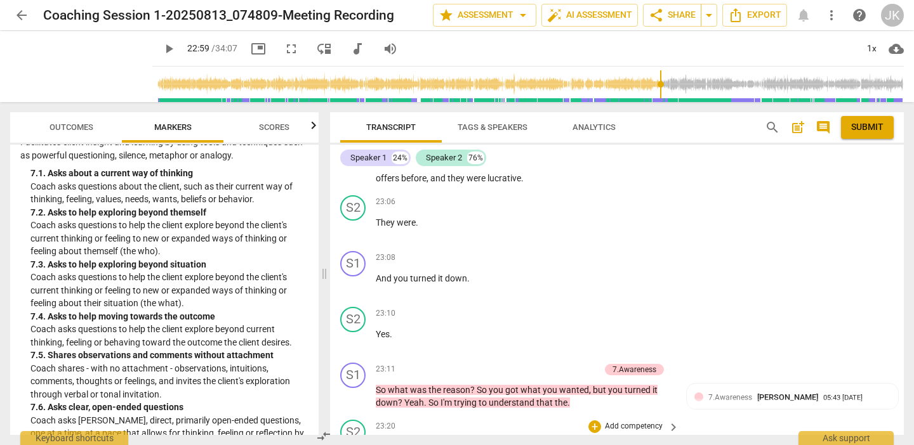
scroll to position [8654, 0]
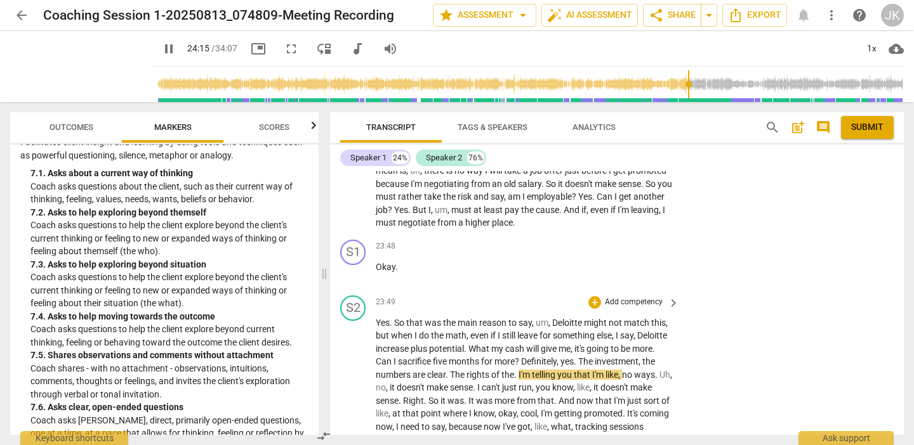
scroll to position [8923, 0]
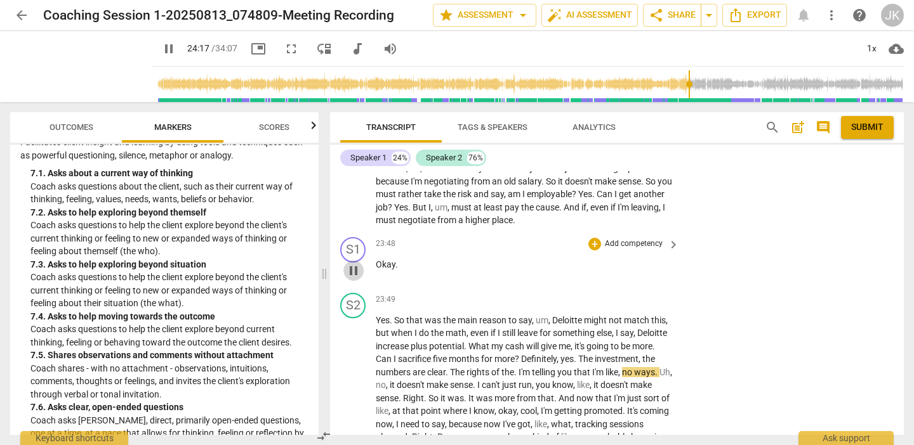
click at [354, 263] on span "pause" at bounding box center [353, 270] width 15 height 15
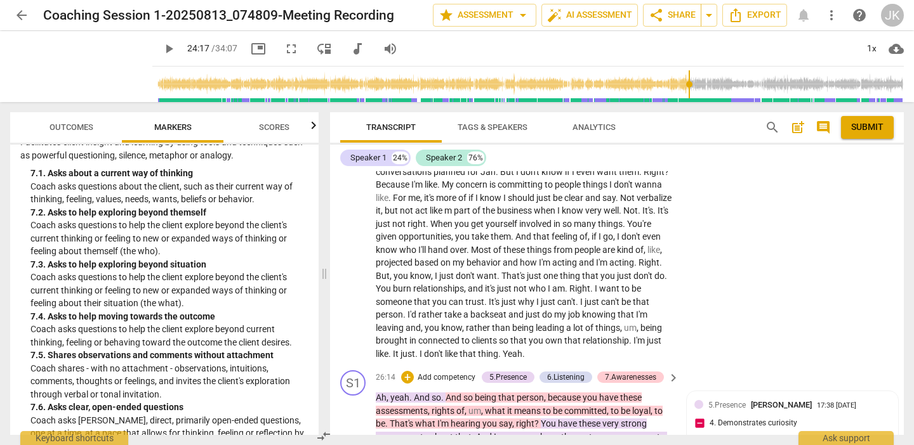
scroll to position [9283, 0]
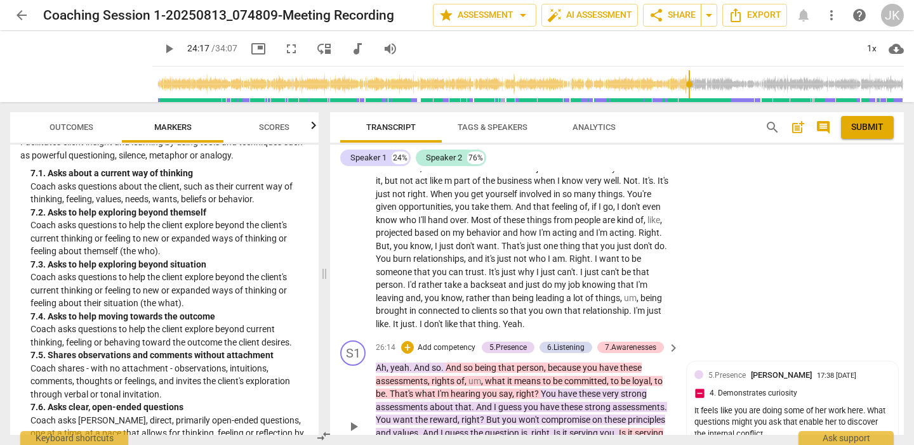
click at [357, 419] on span "play_arrow" at bounding box center [353, 426] width 15 height 15
click at [351, 419] on span "pause" at bounding box center [353, 426] width 15 height 15
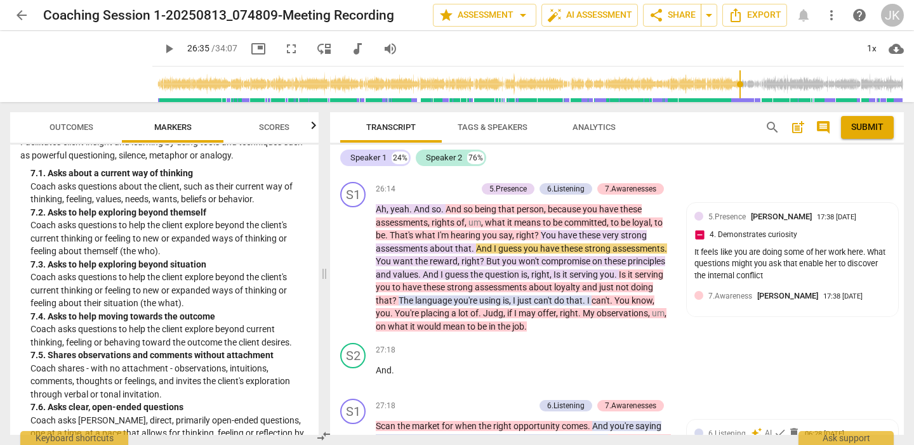
scroll to position [9444, 0]
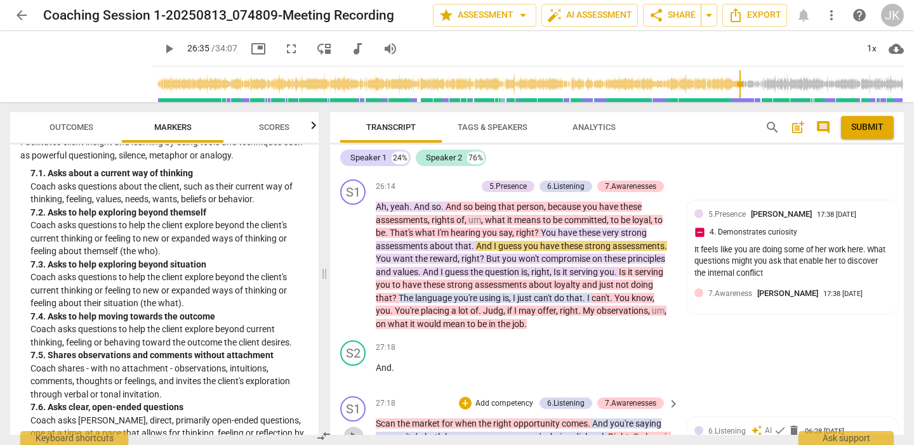
click at [349, 430] on span "play_arrow" at bounding box center [353, 437] width 15 height 15
click at [355, 430] on span "pause" at bounding box center [353, 437] width 15 height 15
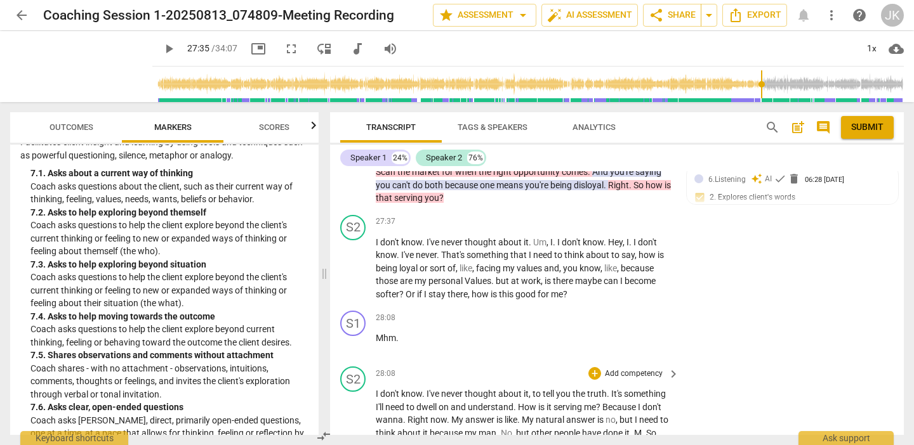
scroll to position [9712, 0]
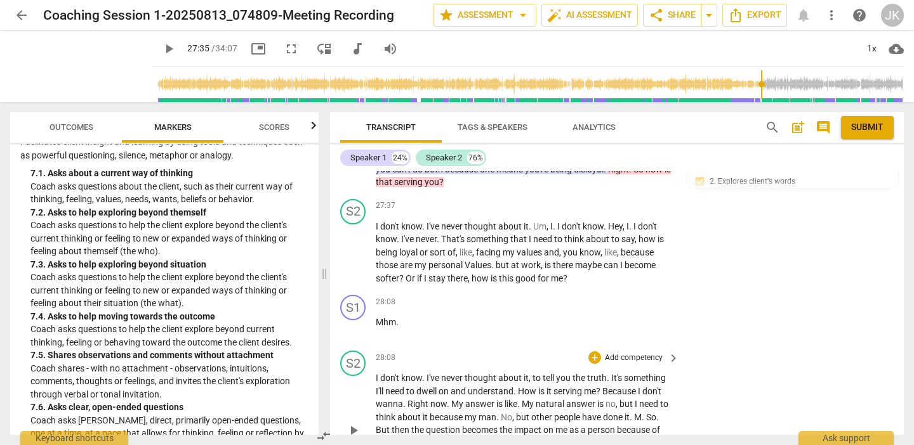
click at [522, 399] on span "My" at bounding box center [529, 404] width 14 height 10
click at [352, 423] on span "play_arrow" at bounding box center [353, 430] width 15 height 15
click at [522, 399] on span "My" at bounding box center [529, 404] width 14 height 10
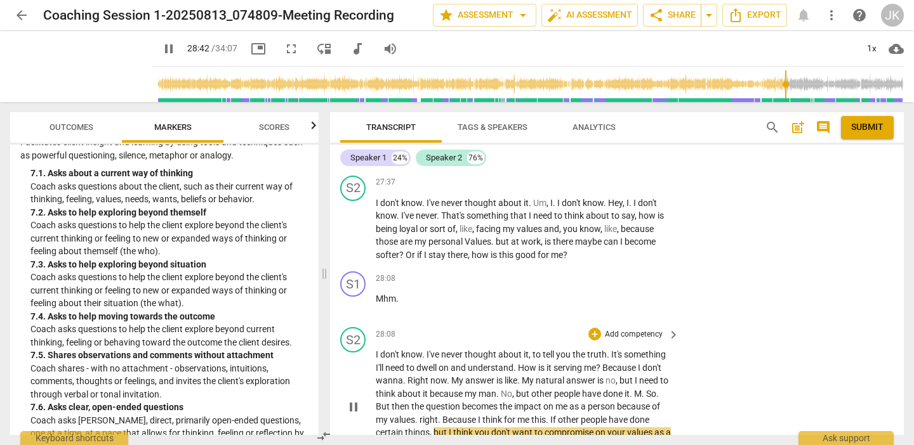
scroll to position [9738, 0]
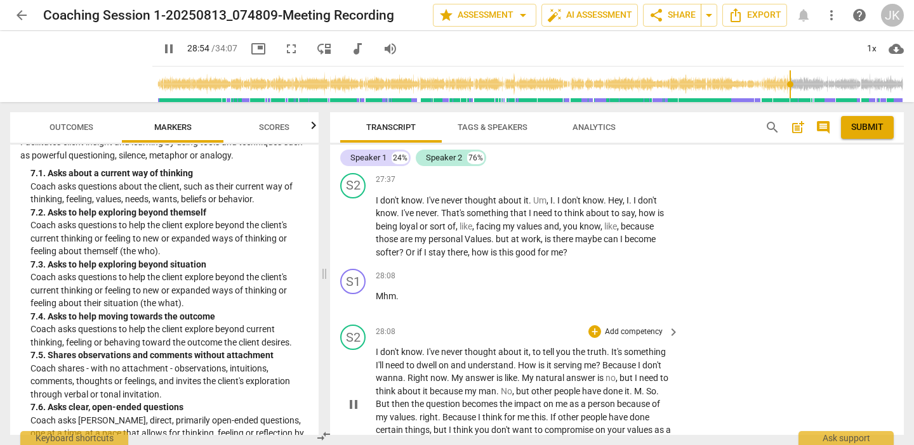
click at [349, 397] on span "pause" at bounding box center [353, 404] width 15 height 15
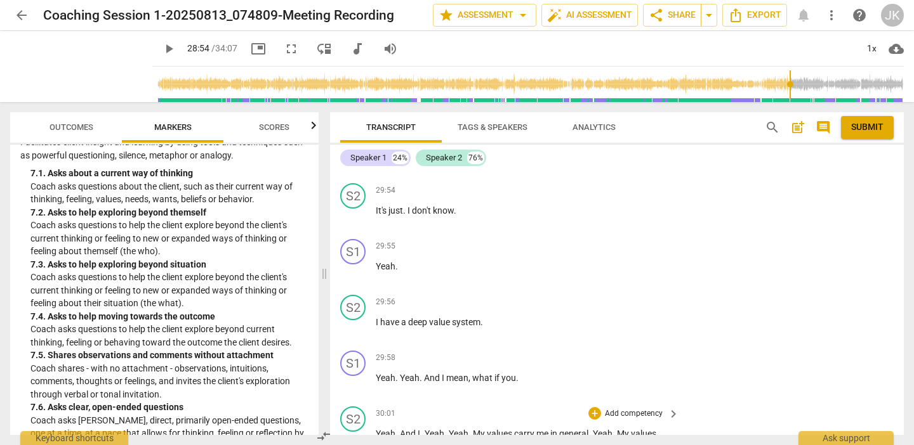
scroll to position [10643, 0]
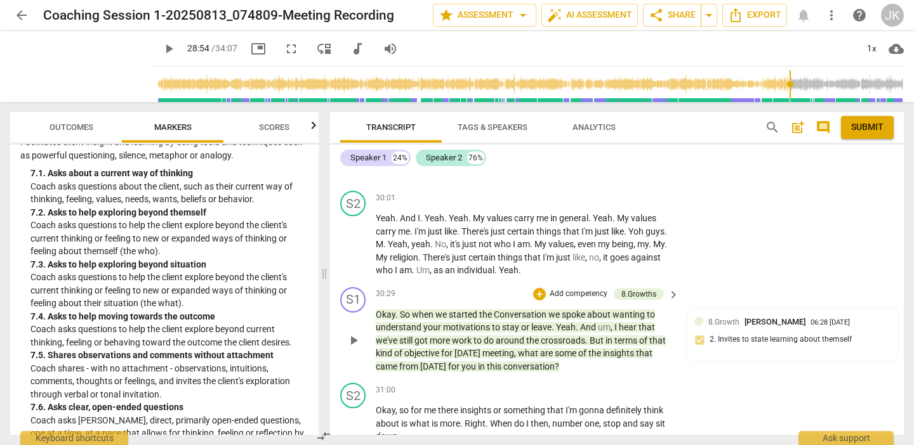
click at [354, 333] on span "play_arrow" at bounding box center [353, 340] width 15 height 15
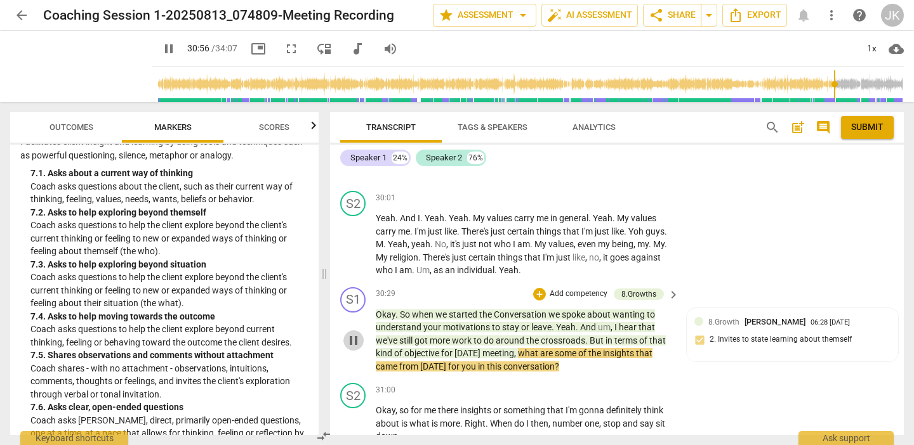
click at [353, 333] on span "pause" at bounding box center [353, 340] width 15 height 15
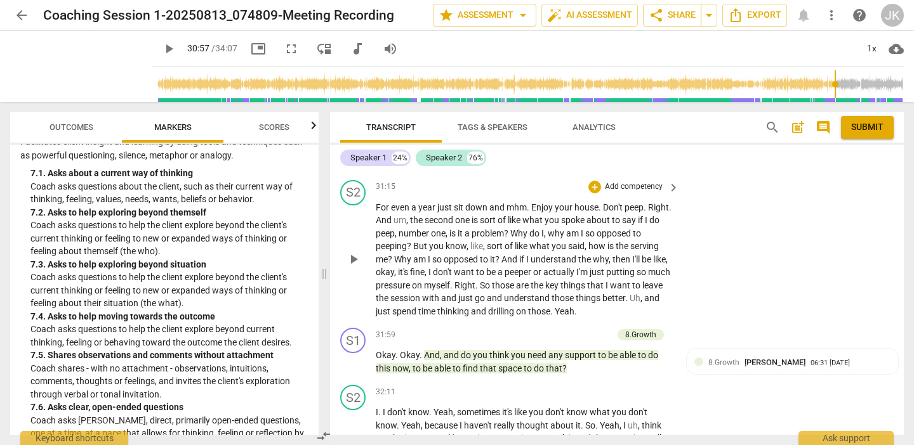
scroll to position [10848, 0]
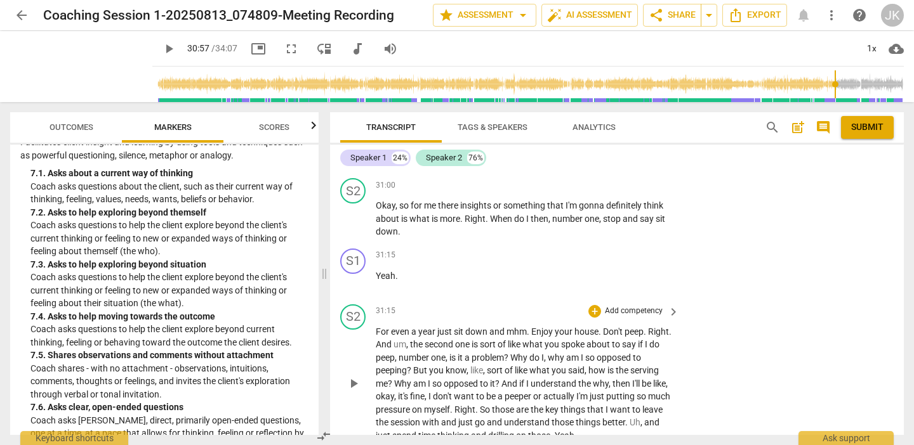
click at [349, 376] on span "play_arrow" at bounding box center [353, 383] width 15 height 15
click at [352, 376] on span "pause" at bounding box center [353, 383] width 15 height 15
type input "1919"
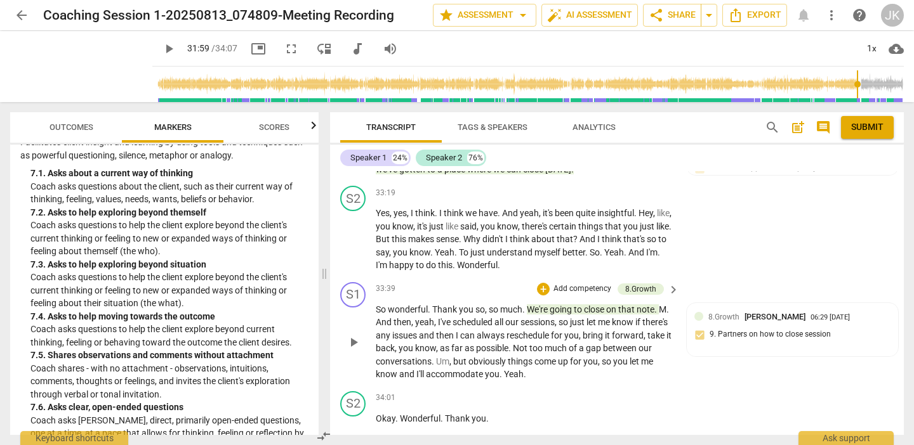
scroll to position [11702, 0]
click at [62, 127] on span "Outcomes" at bounding box center [71, 127] width 44 height 10
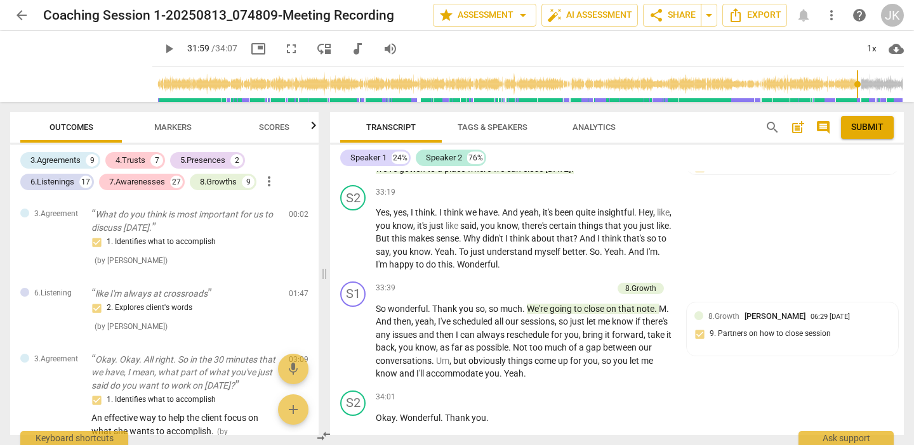
click at [797, 128] on span "post_add" at bounding box center [797, 127] width 15 height 15
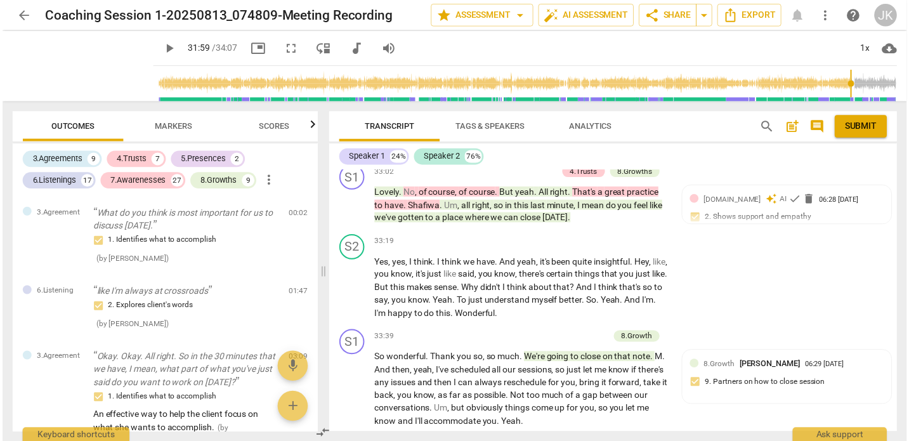
scroll to position [29, 0]
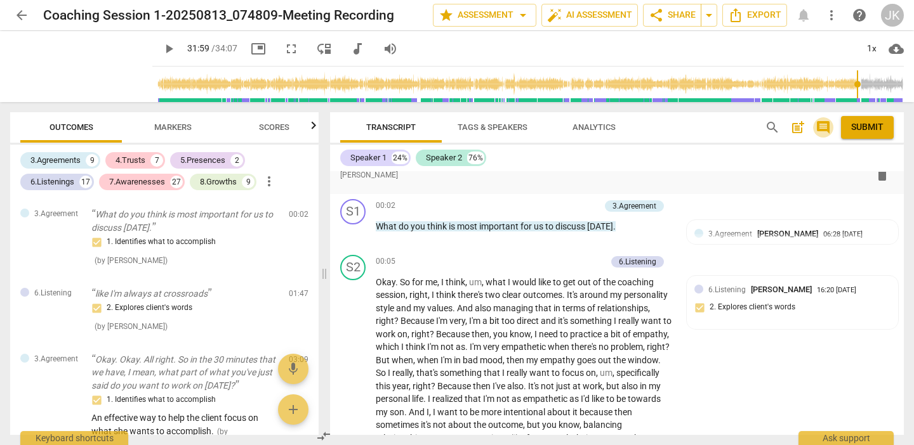
click at [827, 126] on span "comment" at bounding box center [822, 127] width 15 height 15
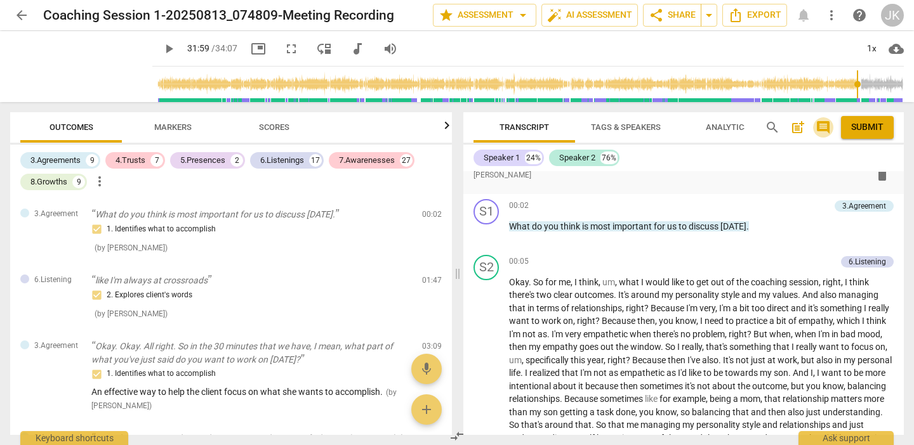
click at [821, 122] on span "comment" at bounding box center [822, 127] width 15 height 15
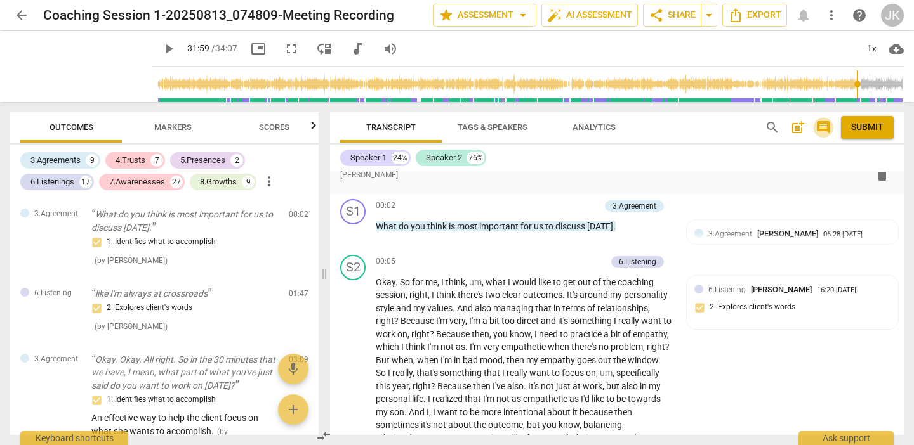
click at [821, 122] on span "comment" at bounding box center [822, 127] width 15 height 15
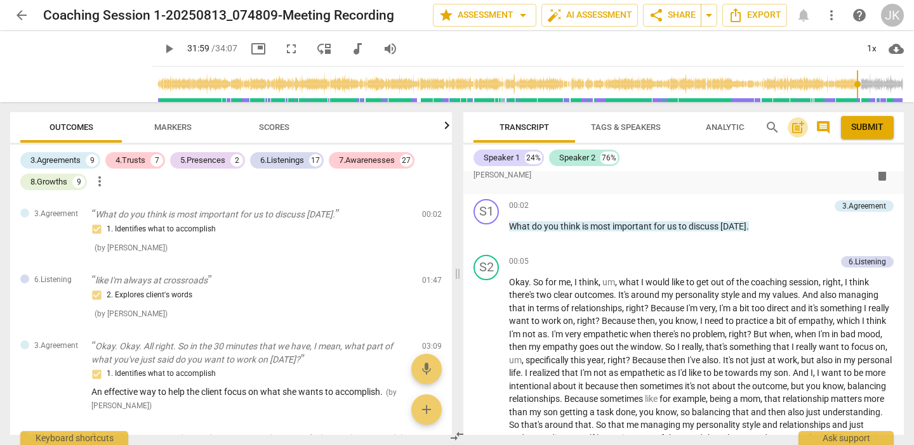
click at [807, 122] on span "post_add" at bounding box center [798, 127] width 20 height 15
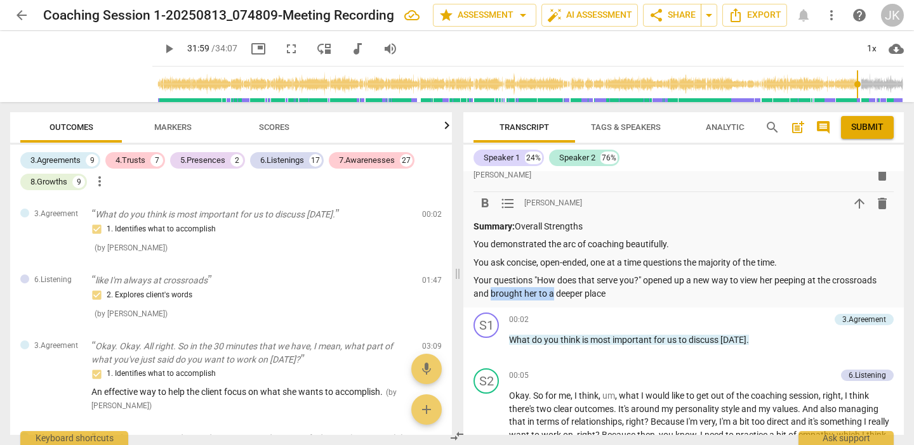
drag, startPoint x: 553, startPoint y: 291, endPoint x: 490, endPoint y: 293, distance: 63.5
click at [490, 293] on p "Your questions "How does that serve you?" opened up a new way to view her peepi…" at bounding box center [683, 287] width 420 height 26
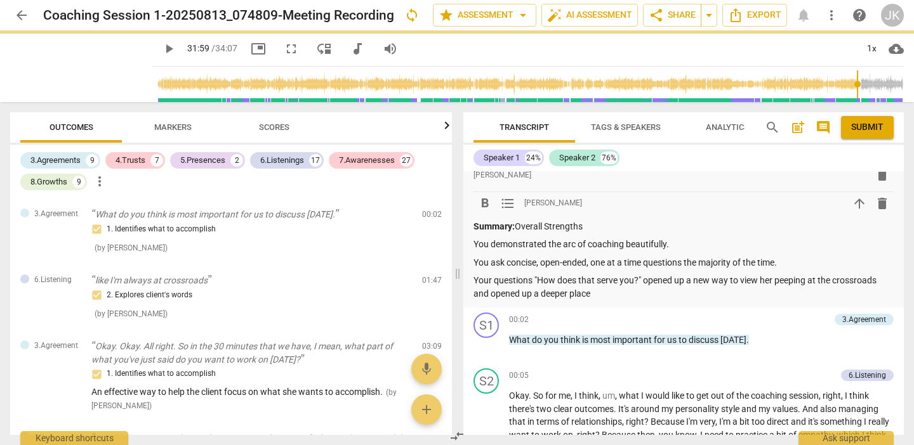
click at [599, 293] on p "Your questions "How does that serve you?" opened up a new way to view her peepi…" at bounding box center [683, 287] width 420 height 26
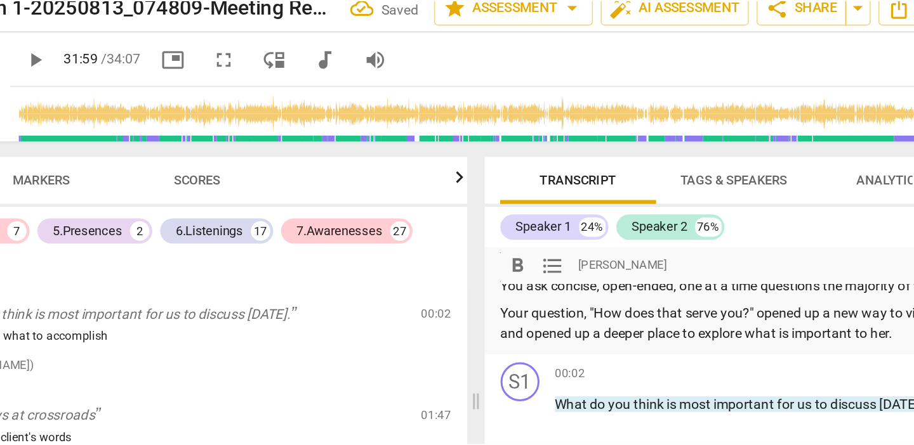
scroll to position [89, 0]
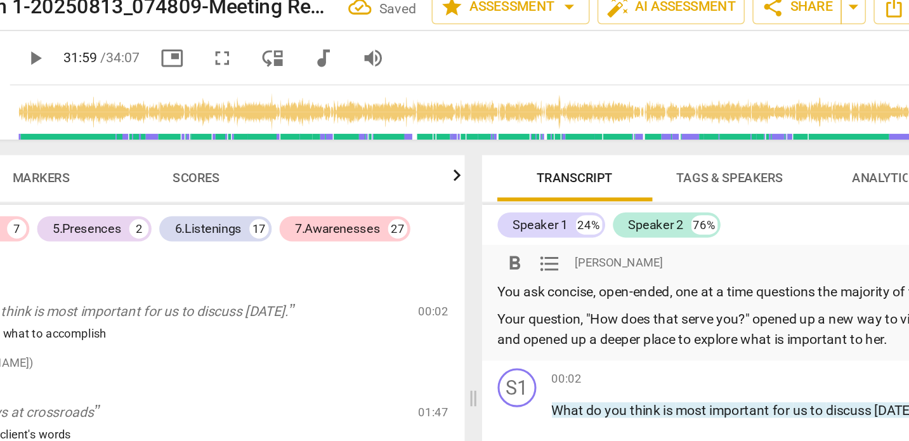
click at [586, 220] on p "Your question, "How does that serve you?" opened up a new way to view her peepi…" at bounding box center [680, 226] width 418 height 26
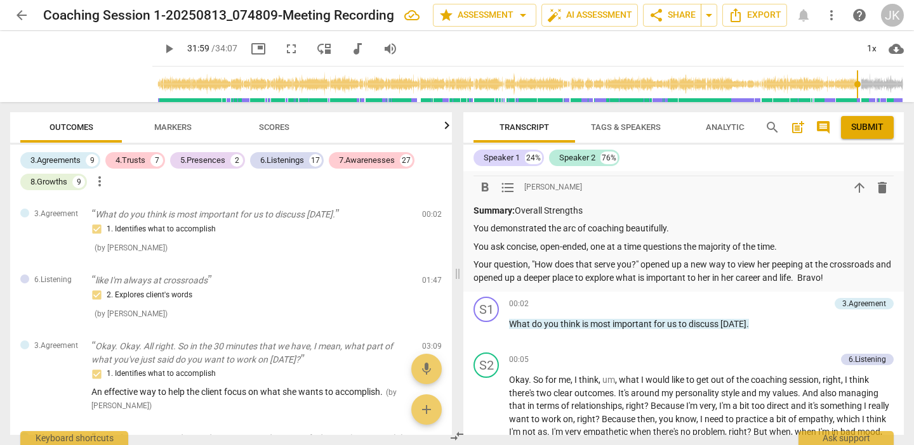
scroll to position [35, 0]
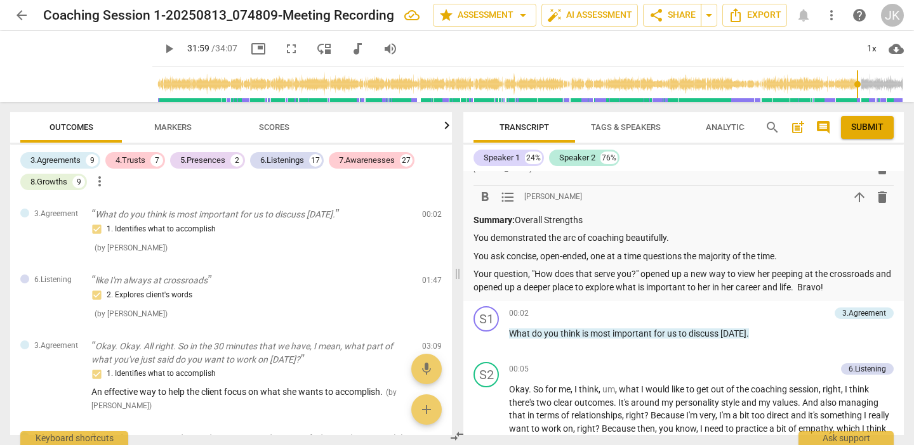
click at [854, 195] on span "arrow_upward" at bounding box center [859, 197] width 15 height 15
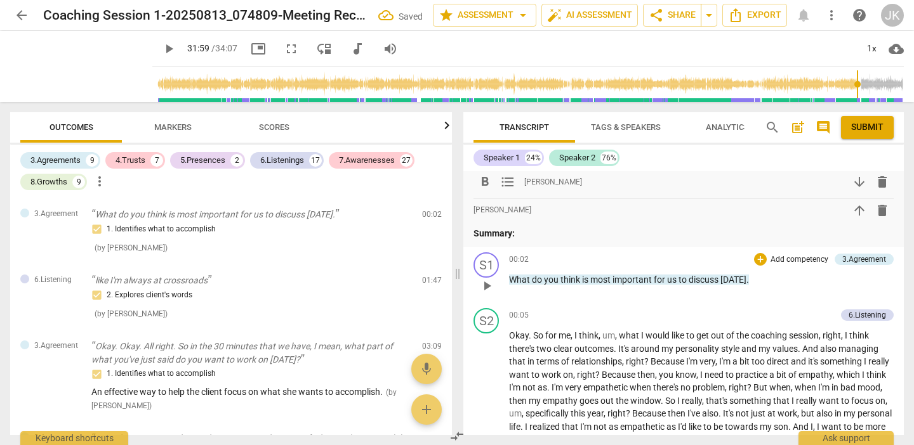
scroll to position [86, 0]
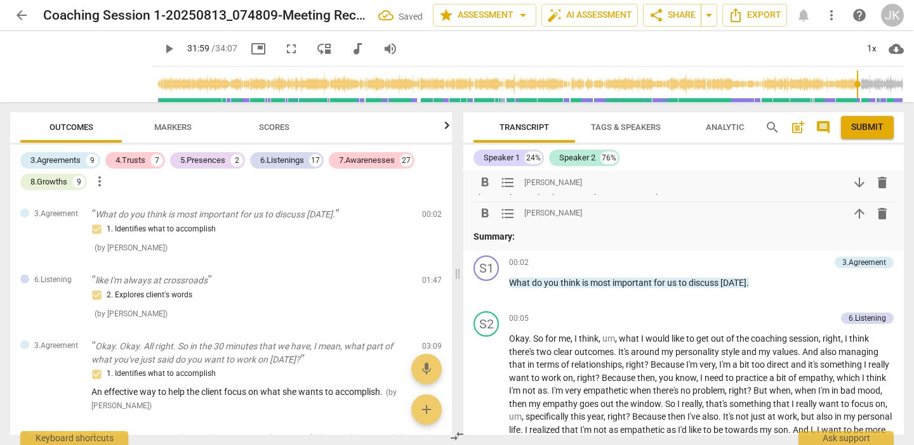
click at [546, 234] on p "Summary:" at bounding box center [683, 236] width 420 height 13
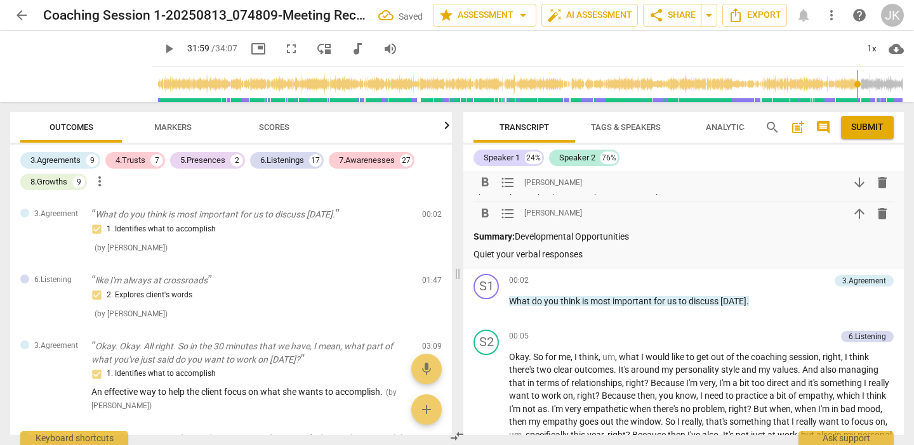
click at [496, 253] on p "Quiet your verbal responses" at bounding box center [683, 254] width 420 height 13
click at [653, 253] on p "Quiet the majority of your verbal responses" at bounding box center [683, 254] width 420 height 13
click at [646, 254] on p "Quiet the majority of your verbal responses as your client is speaking." at bounding box center [683, 254] width 420 height 13
click at [479, 251] on p "Quiet the majority of your verbal responses as you listen to your client speak.." at bounding box center [683, 254] width 420 height 13
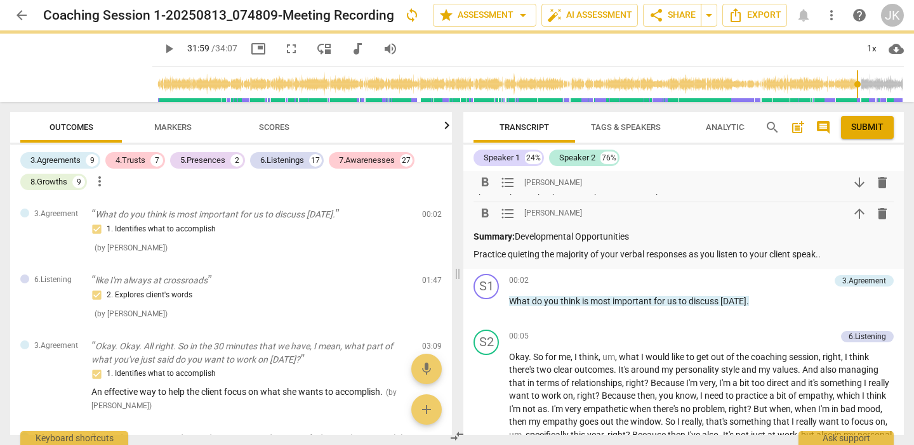
click at [831, 251] on p "Practice quieting the majority of your verbal responses as you listen to your c…" at bounding box center [683, 254] width 420 height 13
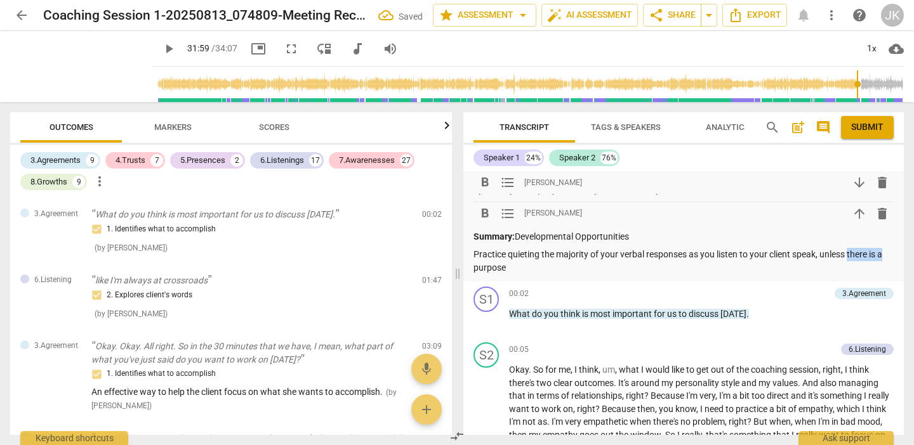
drag, startPoint x: 886, startPoint y: 253, endPoint x: 851, endPoint y: 252, distance: 34.9
click at [851, 252] on p "Practice quieting the majority of your verbal responses as you listen to your c…" at bounding box center [683, 261] width 420 height 26
click at [515, 266] on p "Practice quieting the majority of your verbal responses as you listen to your c…" at bounding box center [683, 261] width 420 height 26
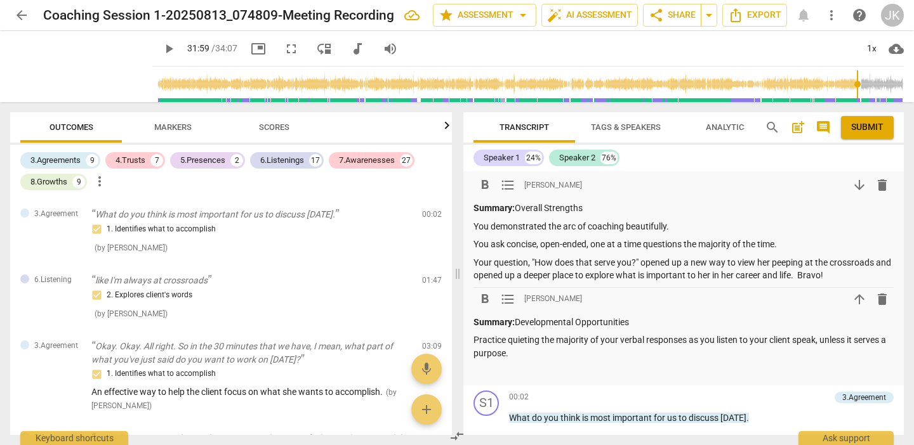
scroll to position [0, 0]
click at [848, 273] on p "Your question, "How does that serve you?" opened up a new way to view her peepi…" at bounding box center [683, 269] width 420 height 26
click at [525, 355] on p "Practice quieting the majority of your verbal responses as you listen to your c…" at bounding box center [683, 347] width 420 height 26
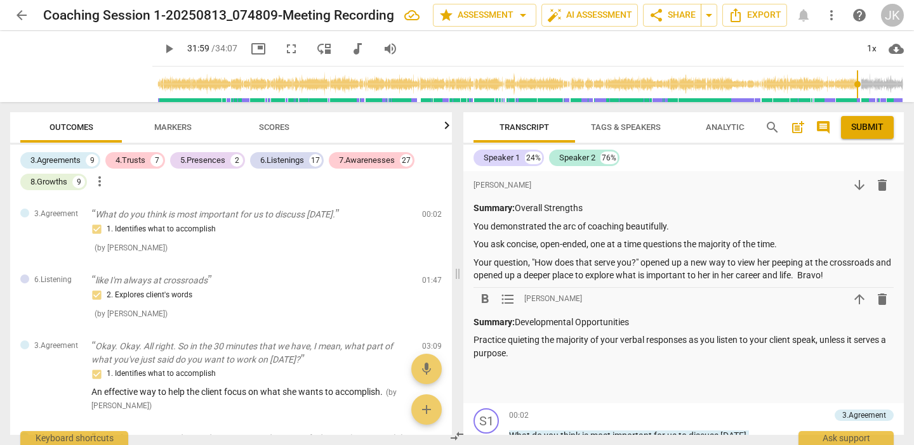
click at [473, 340] on p "Practice quieting the majority of your verbal responses as you listen to your c…" at bounding box center [683, 347] width 420 height 26
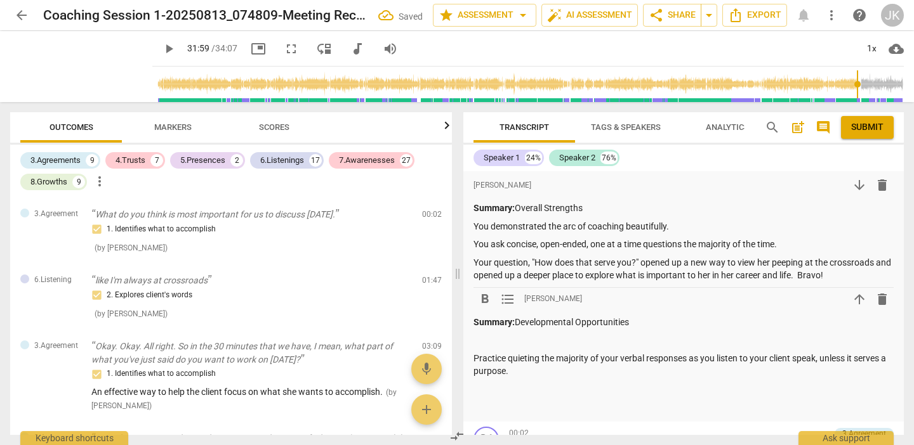
click at [475, 336] on p at bounding box center [683, 340] width 420 height 13
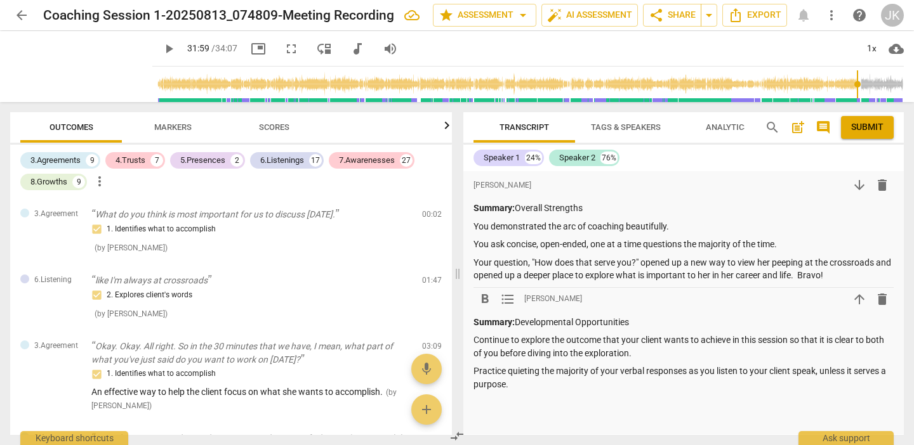
click at [523, 381] on p "Practice quieting the majority of your verbal responses as you listen to your c…" at bounding box center [683, 378] width 420 height 26
click at [472, 400] on div "format_bold format_list_bulleted [PERSON_NAME] arrow_downward delete Summary: O…" at bounding box center [683, 312] width 440 height 282
click at [473, 399] on p "Interrupt your client's storytelling or explanations.with a question" at bounding box center [683, 402] width 420 height 13
click at [730, 400] on p "Take actions to Interrupt your client's storytelling or explanations.with a que…" at bounding box center [683, 402] width 420 height 13
click at [799, 397] on p "Take actions to Interrupt your client's storytelling or explanations with a que…" at bounding box center [683, 402] width 420 height 13
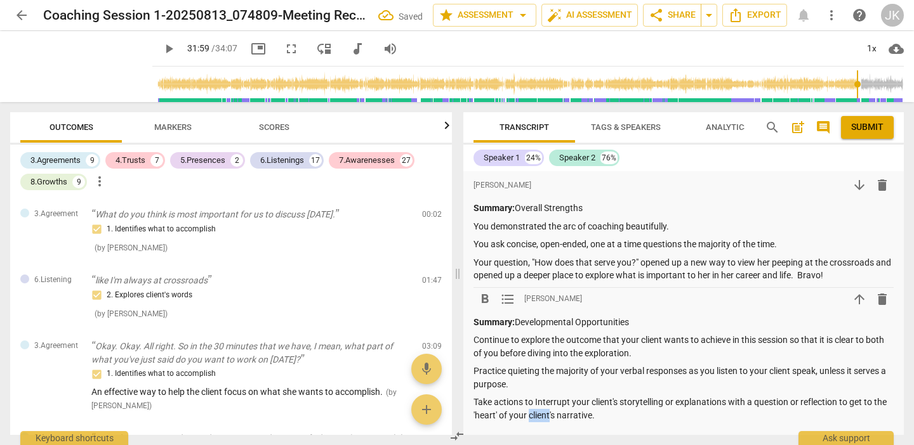
drag, startPoint x: 565, startPoint y: 411, endPoint x: 544, endPoint y: 411, distance: 21.6
click at [544, 411] on p "Take actions to Interrupt your client's storytelling or explanations with a que…" at bounding box center [683, 409] width 420 height 26
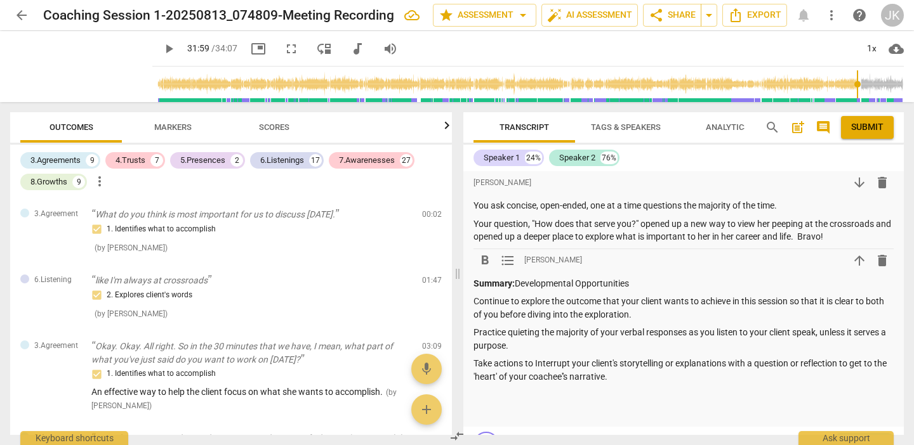
scroll to position [40, 0]
click at [865, 126] on span "Submit" at bounding box center [867, 127] width 32 height 13
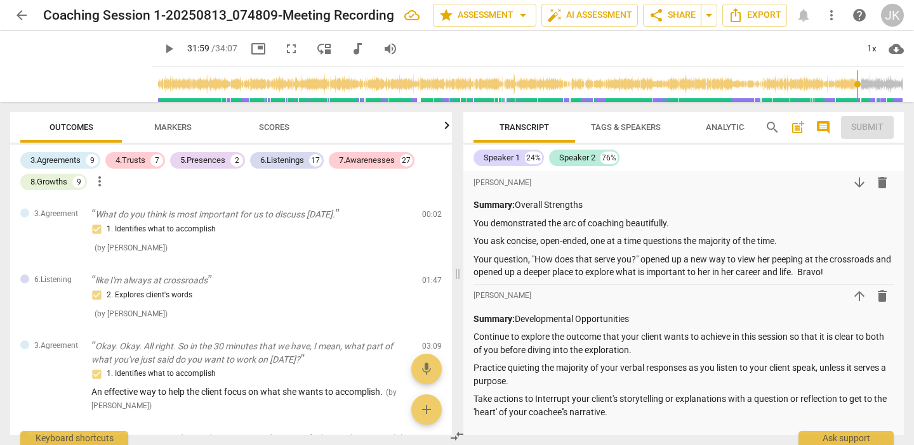
scroll to position [4, 0]
click at [865, 125] on div "Transcript Tags & Speakers Analytics search post_add comment Submit" at bounding box center [683, 127] width 440 height 30
click at [737, 16] on icon "Export" at bounding box center [735, 15] width 15 height 15
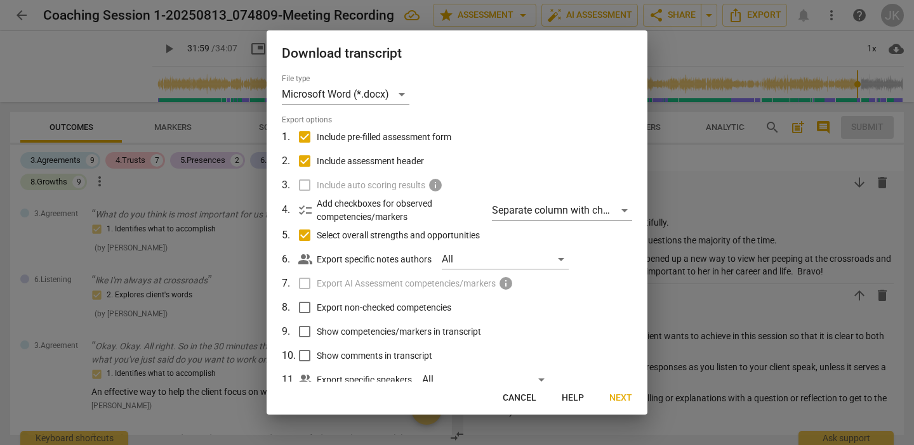
click at [619, 397] on span "Next" at bounding box center [620, 398] width 23 height 13
